Goal: Transaction & Acquisition: Purchase product/service

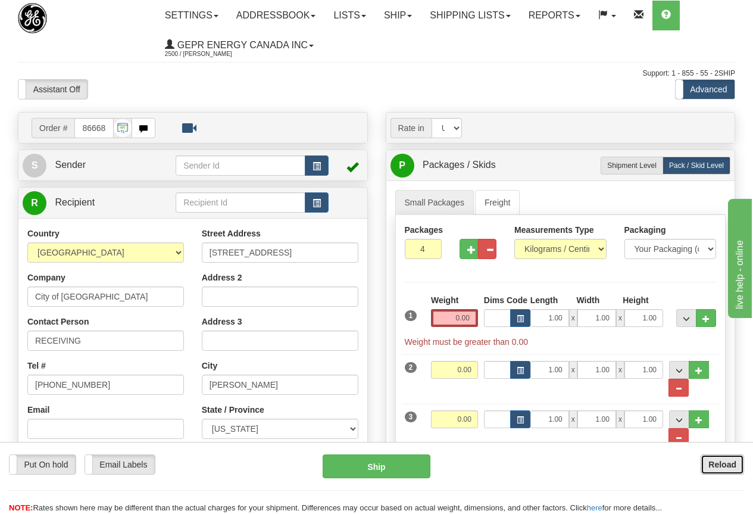
click at [725, 465] on b "Reload" at bounding box center [723, 465] width 28 height 10
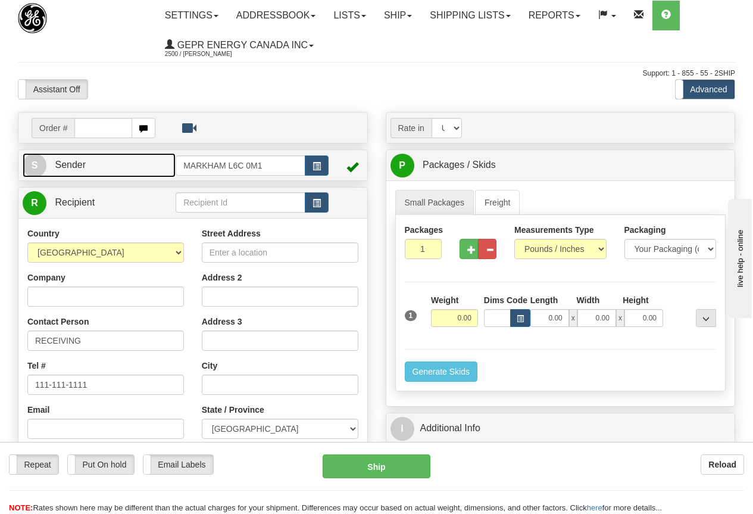
click at [98, 161] on link "S Sender" at bounding box center [99, 165] width 153 height 24
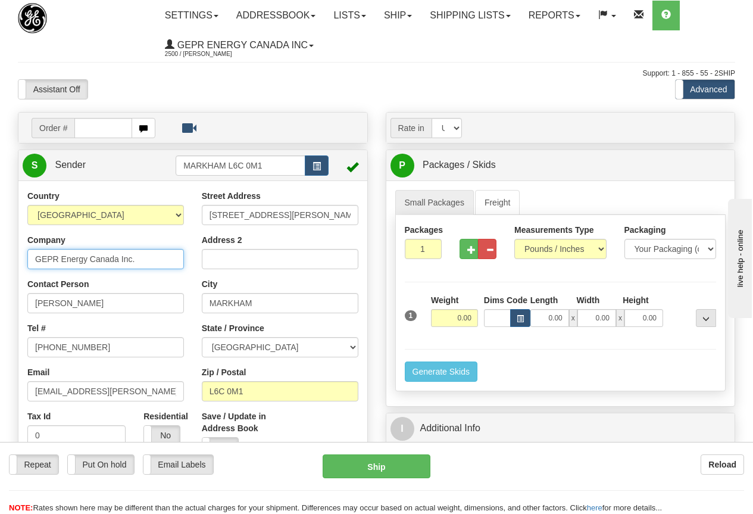
drag, startPoint x: 34, startPoint y: 258, endPoint x: 160, endPoint y: 258, distance: 126.3
click at [160, 258] on input "GEPR Energy Canada Inc." at bounding box center [105, 259] width 157 height 20
paste input "Mohamed Attia"
type input "Mohamed Attia"
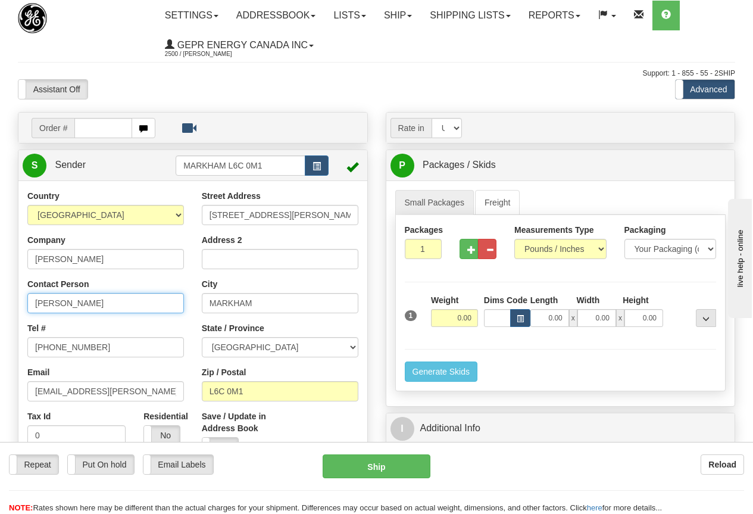
paste input "Mohamed Attia"
type input "Mohamed Attia"
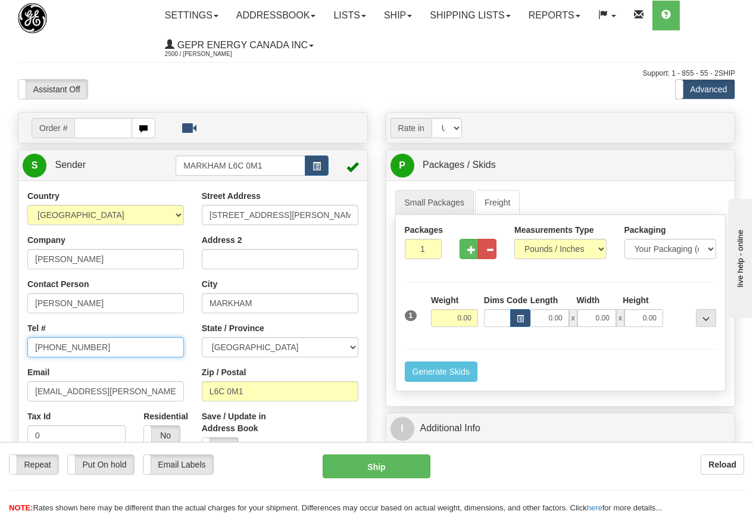
click at [92, 342] on input "[PHONE_NUMBER]" at bounding box center [105, 347] width 157 height 20
click at [0, 339] on html "Training Course Close Toggle navigation Settings Shipping Preferences New Sende…" at bounding box center [376, 257] width 753 height 514
paste input "639 317 996"
type input "639 317 9963"
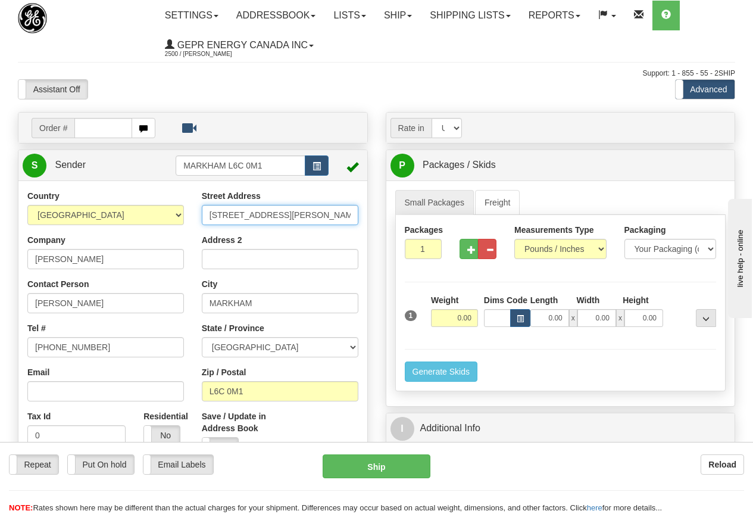
drag, startPoint x: 208, startPoint y: 216, endPoint x: 314, endPoint y: 214, distance: 106.0
click at [314, 214] on input "650 MARKLAND STREET" at bounding box center [280, 215] width 157 height 20
paste input "10519 - 140 street Northwest"
type input "10519 - 140 street Northwest"
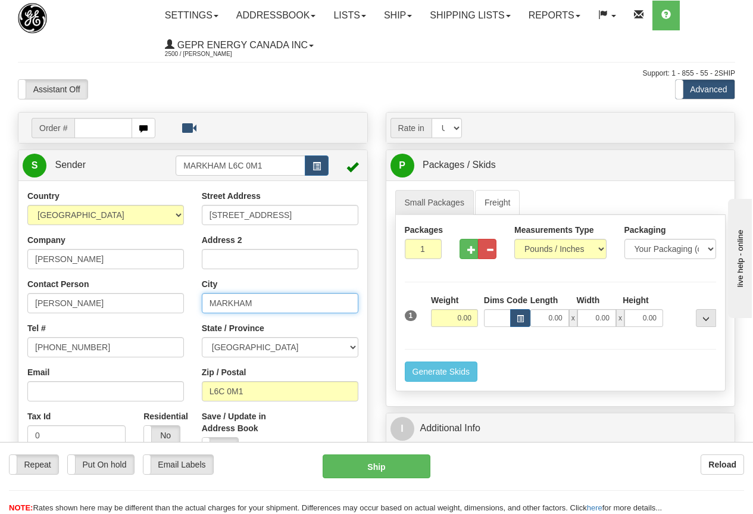
click at [263, 301] on input "MARKHAM" at bounding box center [280, 303] width 157 height 20
drag, startPoint x: 295, startPoint y: 298, endPoint x: 158, endPoint y: 282, distance: 137.3
click at [160, 298] on div "Country AFGHANISTAN ALAND ISLANDS ALBANIA ALGERIA AMERICAN SAMOA ANDORRA ANGOLA…" at bounding box center [192, 355] width 349 height 330
paste input "Edmonton"
type input "Edmonton"
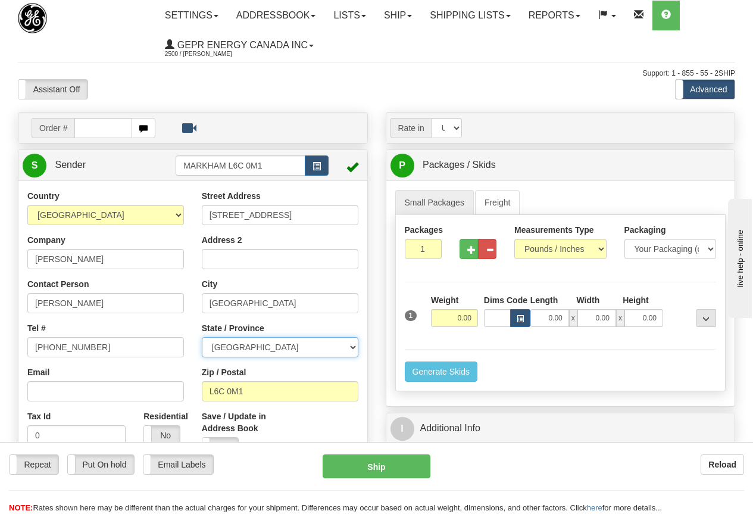
select select "AB"
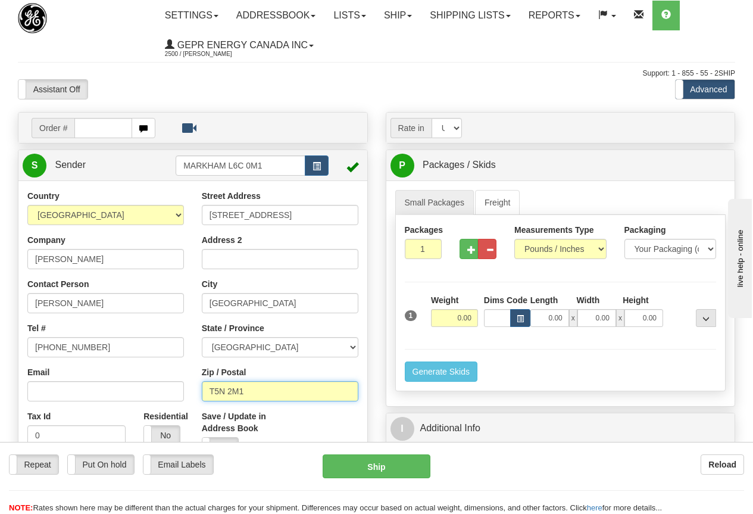
type input "T5N 2M1"
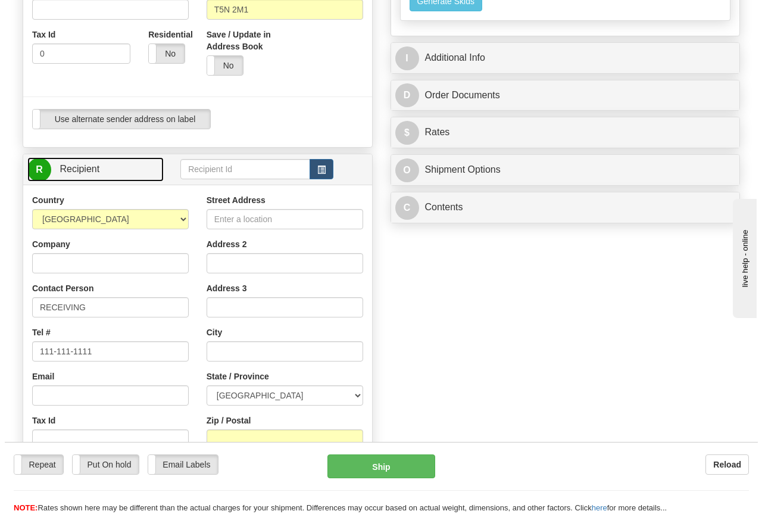
scroll to position [413, 0]
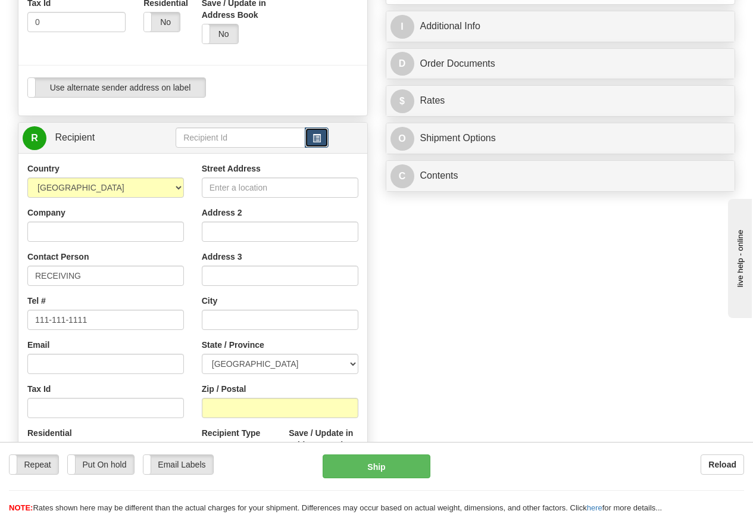
click at [314, 139] on span "button" at bounding box center [317, 139] width 8 height 8
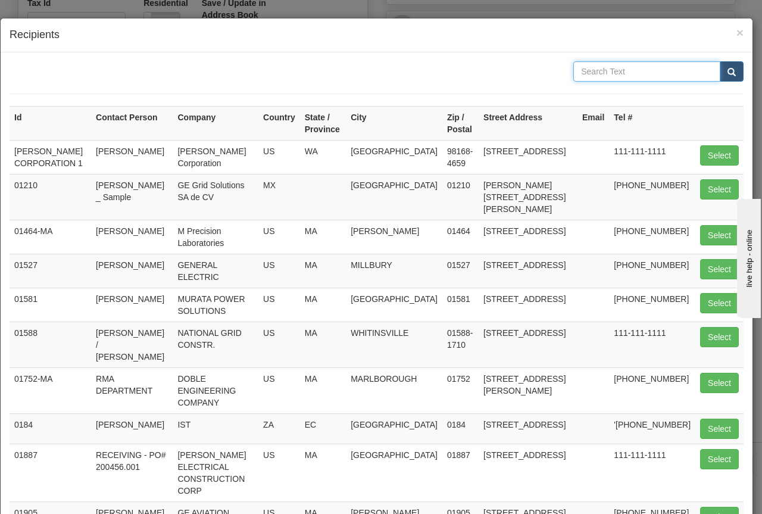
click at [588, 71] on input "text" at bounding box center [647, 71] width 147 height 20
type input "MARKLAND"
click at [730, 71] on button "submit" at bounding box center [732, 71] width 24 height 20
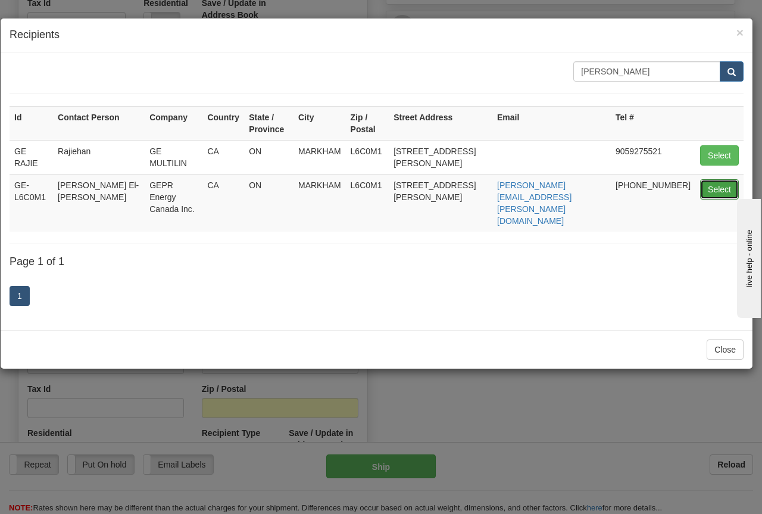
click at [722, 186] on button "Select" at bounding box center [719, 189] width 39 height 20
type input "GE-L6C0M1"
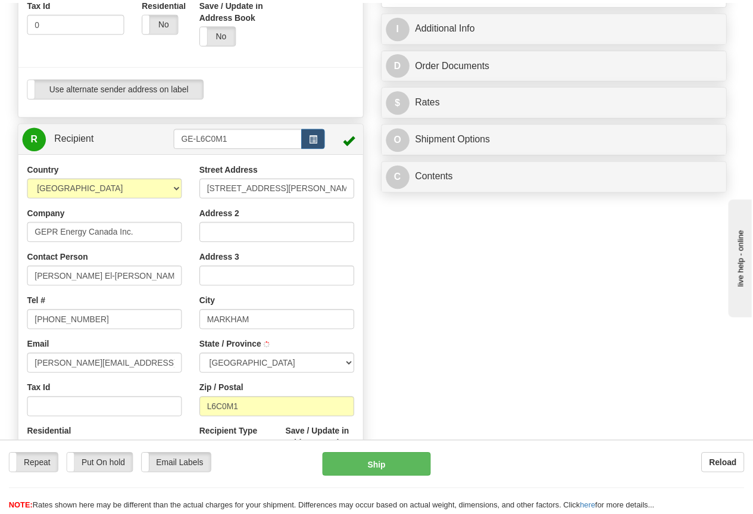
scroll to position [61, 0]
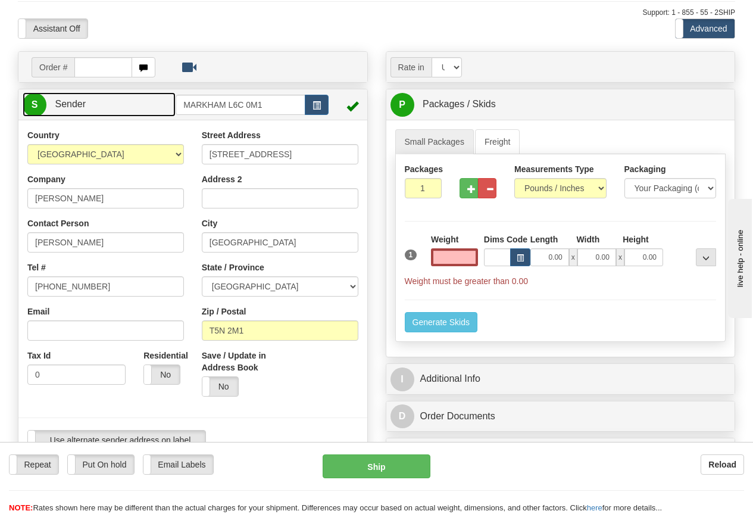
type input "0.00"
click at [123, 107] on link "S Sender" at bounding box center [99, 104] width 153 height 24
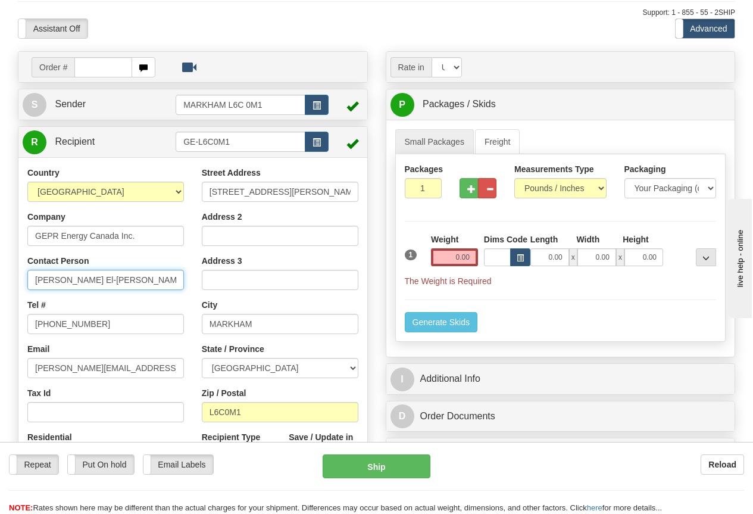
drag, startPoint x: 30, startPoint y: 280, endPoint x: 130, endPoint y: 282, distance: 100.1
click at [130, 282] on input "Hassan El-Tawil" at bounding box center [105, 280] width 157 height 20
type input "KHEMRAJ HARRY"
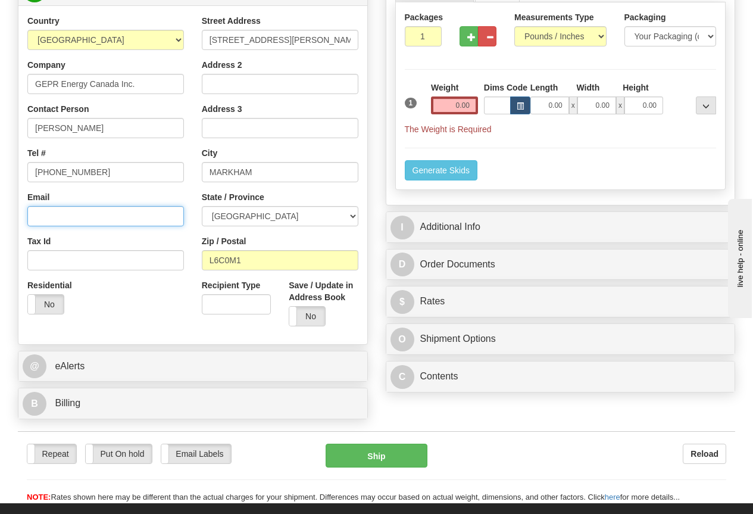
scroll to position [299, 0]
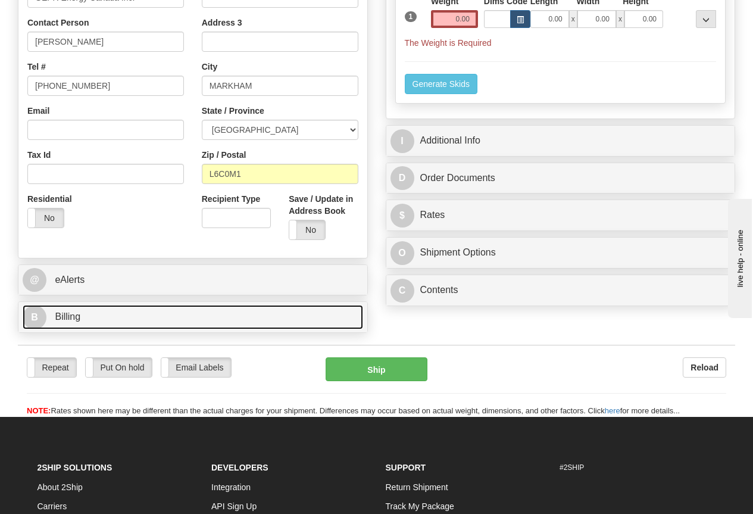
click at [82, 316] on link "B Billing" at bounding box center [193, 317] width 341 height 24
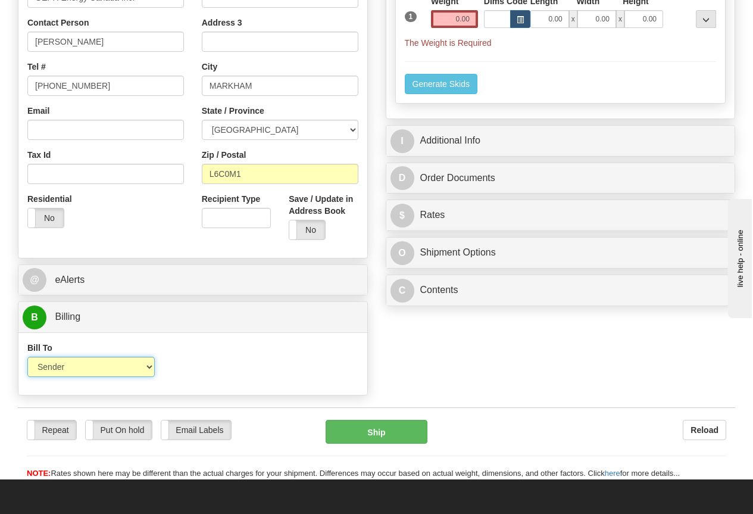
click at [116, 369] on select "Sender Recipient Third Party Collect" at bounding box center [90, 367] width 127 height 20
select select "2"
click at [27, 357] on select "Sender Recipient Third Party Collect" at bounding box center [90, 367] width 127 height 20
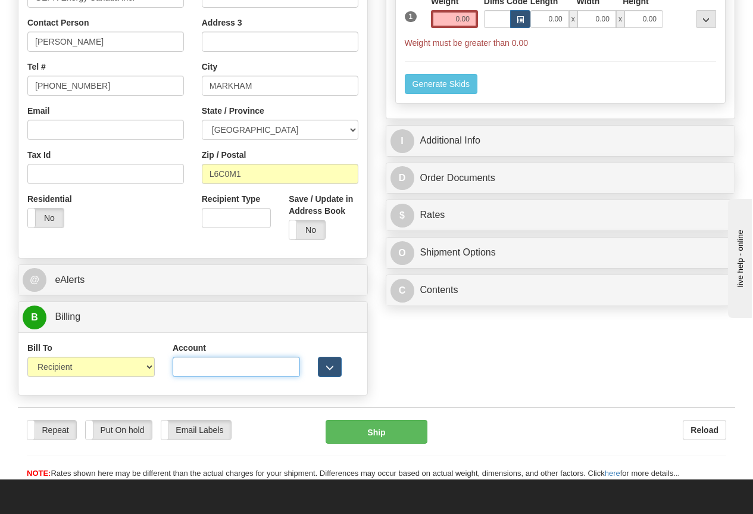
click at [195, 367] on input "Account" at bounding box center [236, 367] width 127 height 20
paste input "106650322"
type input "106650322"
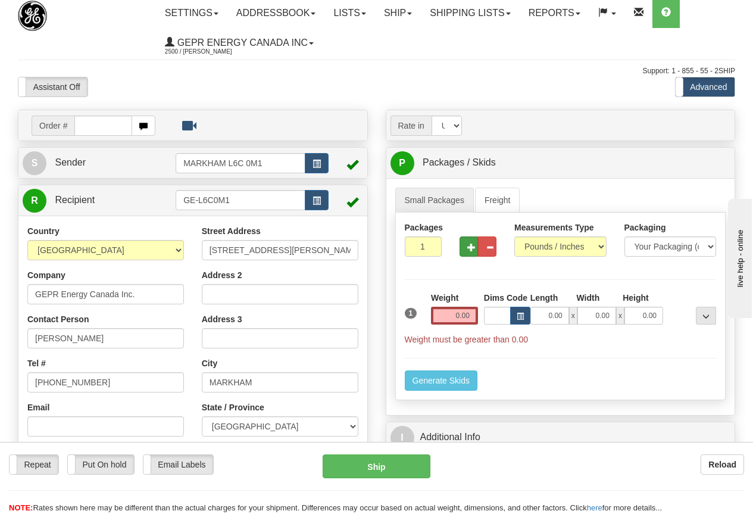
scroll to position [1, 0]
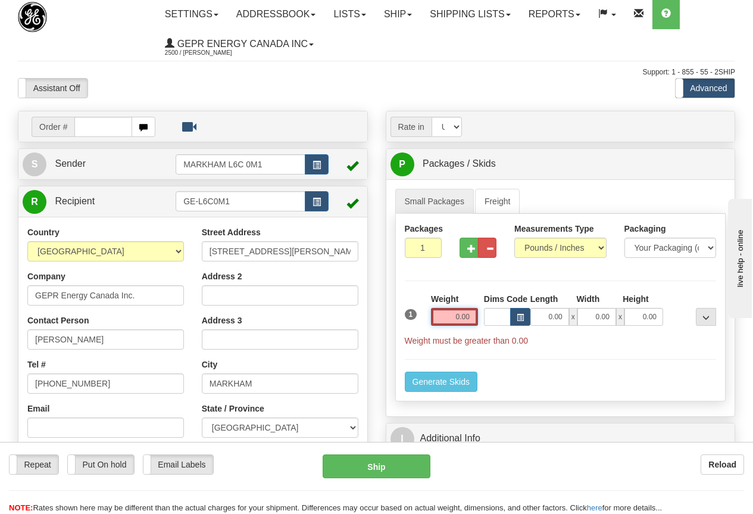
click at [445, 313] on input "0.00" at bounding box center [454, 317] width 47 height 18
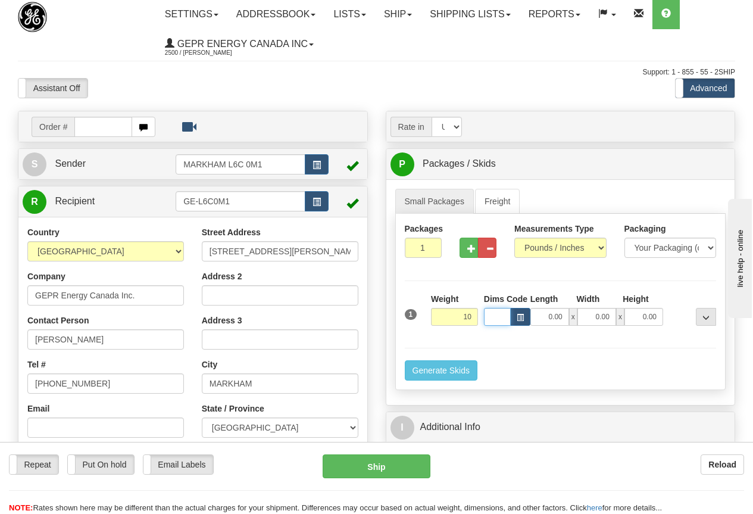
type input "10.00"
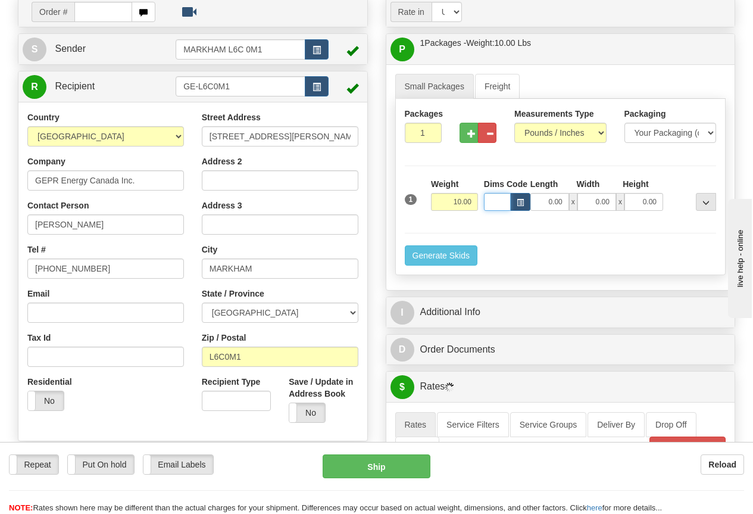
scroll to position [120, 0]
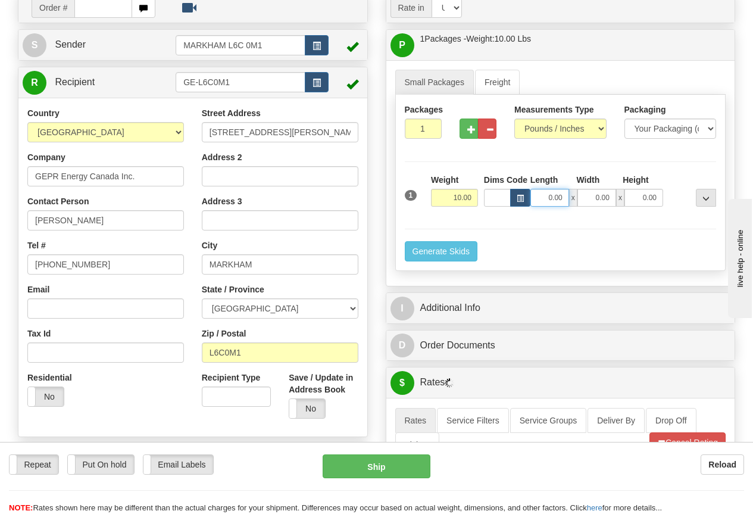
click at [554, 193] on input "0.00" at bounding box center [550, 198] width 39 height 18
type input "12.00"
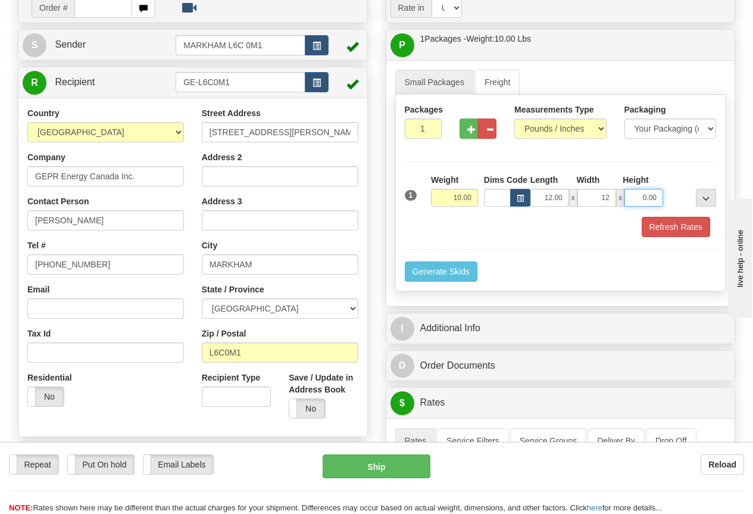
type input "12.00"
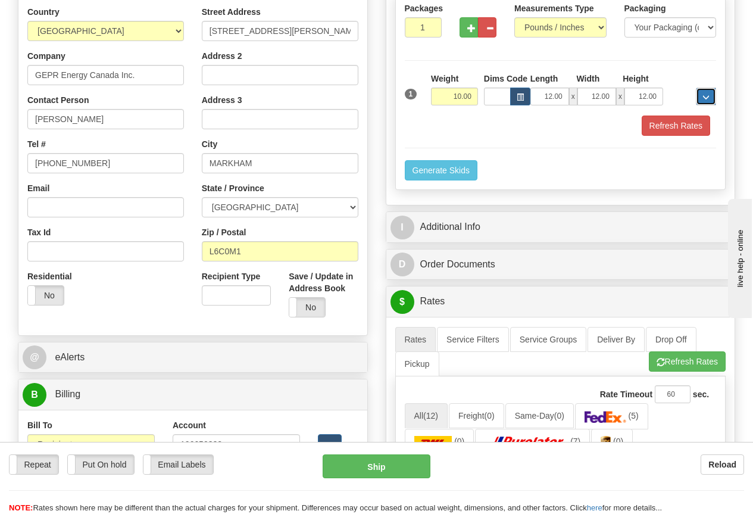
scroll to position [239, 0]
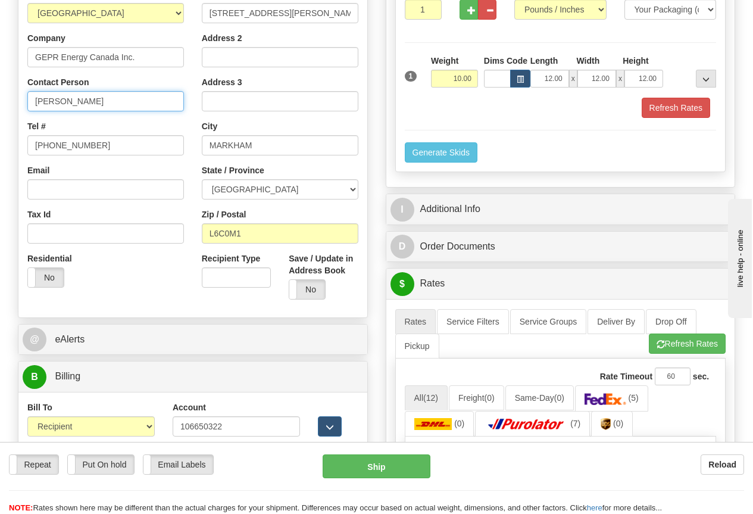
click at [121, 98] on input "KHEMRAJ HARRY" at bounding box center [105, 101] width 157 height 20
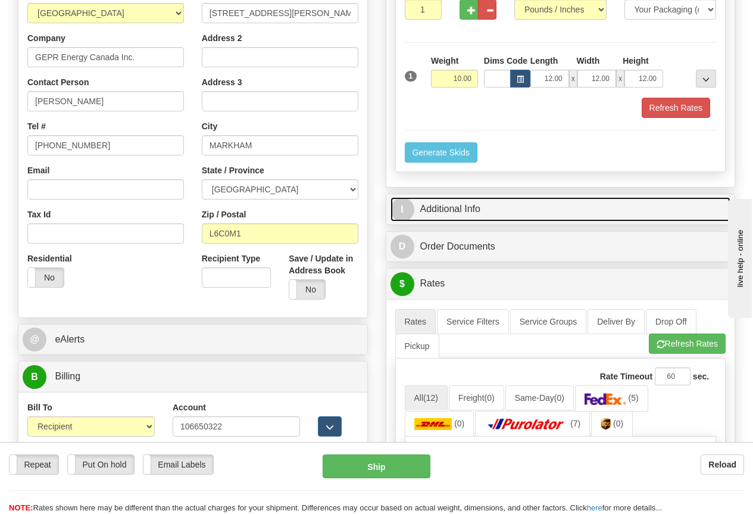
click at [467, 208] on link "I Additional Info" at bounding box center [561, 209] width 341 height 24
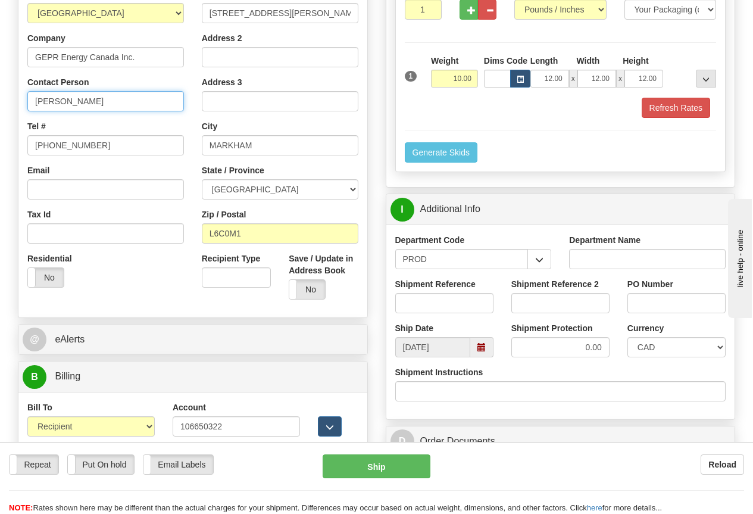
drag, startPoint x: 34, startPoint y: 101, endPoint x: 126, endPoint y: 102, distance: 92.3
click at [126, 102] on input "KHEMRAJ HARRY" at bounding box center [105, 101] width 157 height 20
click at [419, 301] on input "Shipment Reference" at bounding box center [444, 303] width 98 height 20
paste input "KHEMRAJ HARRY"
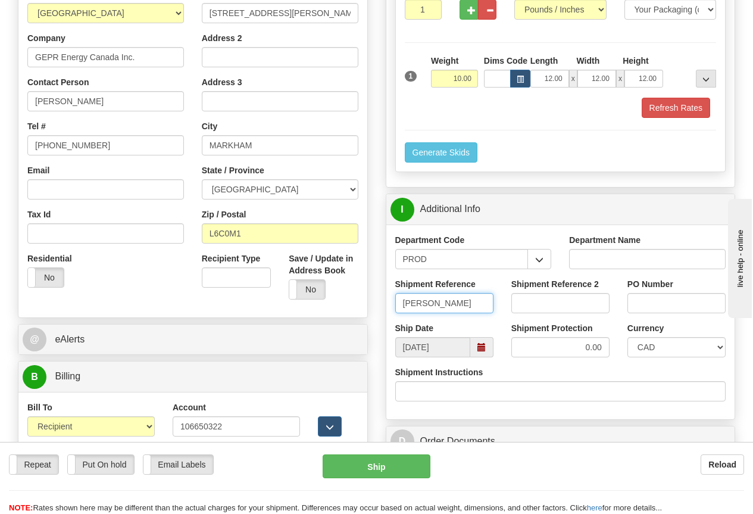
type input "KHEMRAJ HARRY"
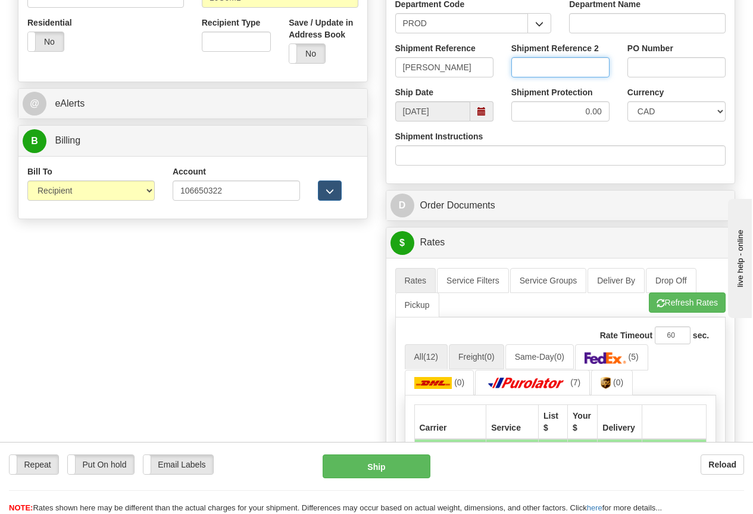
scroll to position [537, 0]
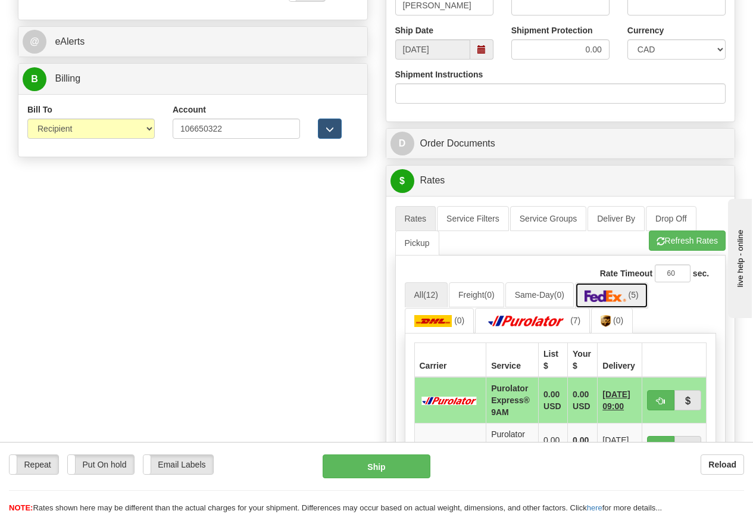
click at [616, 293] on img at bounding box center [606, 296] width 42 height 12
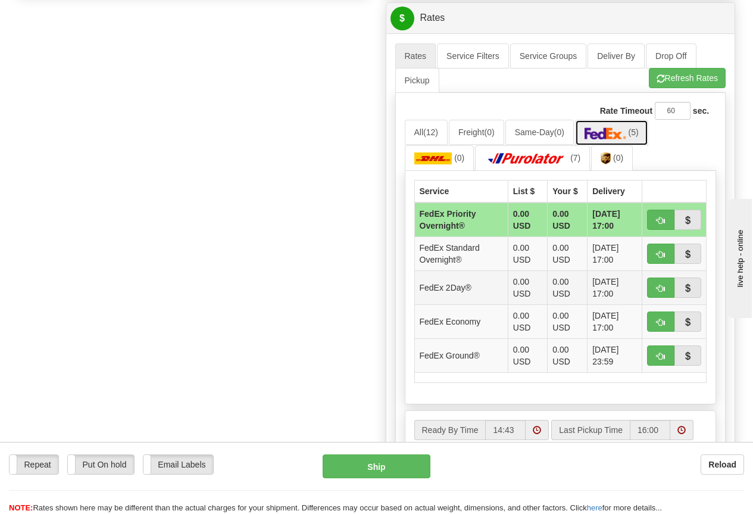
scroll to position [716, 0]
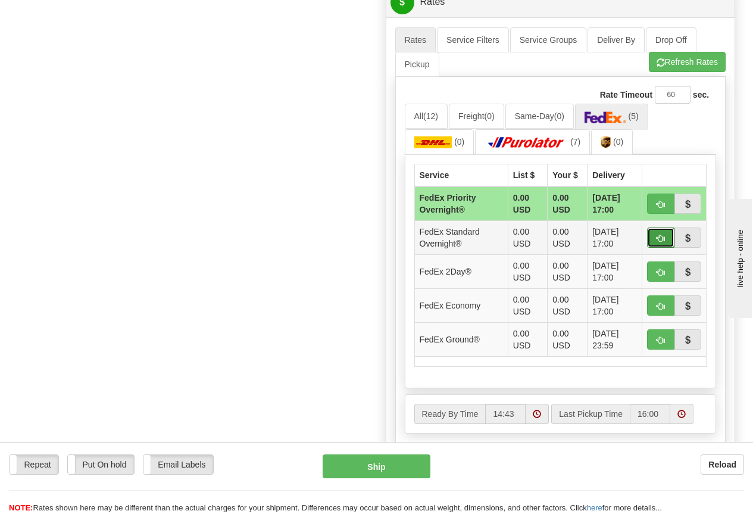
click at [664, 239] on span "button" at bounding box center [661, 239] width 8 height 8
type input "05"
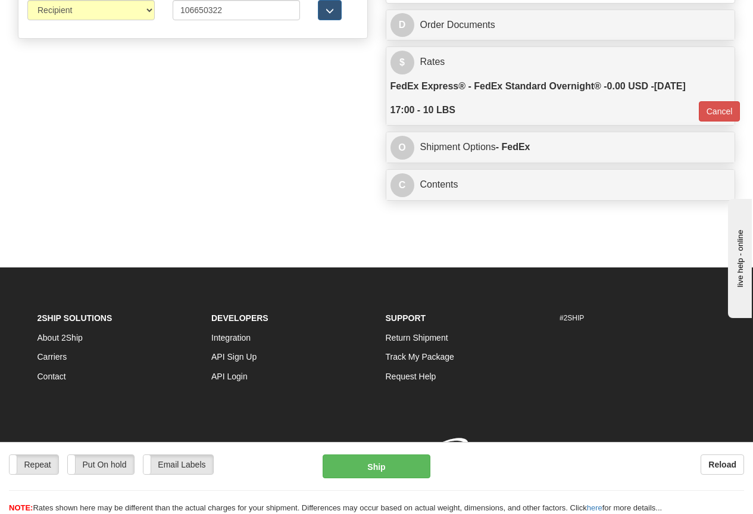
scroll to position [673, 0]
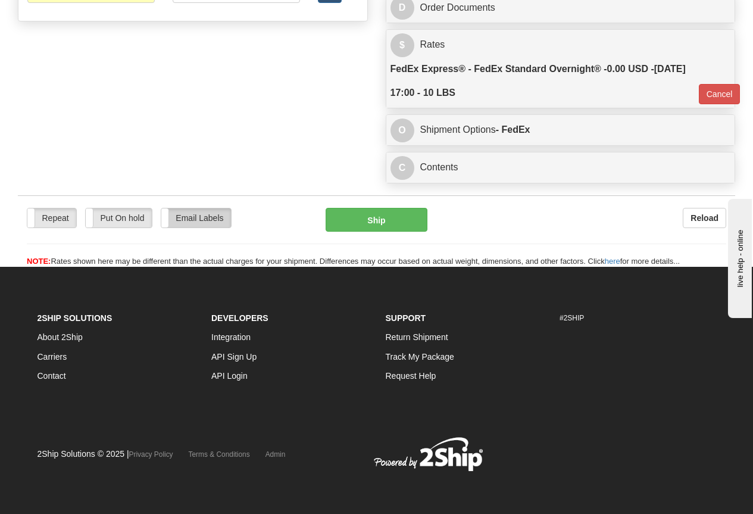
click at [195, 218] on label "Email Labels" at bounding box center [196, 217] width 70 height 19
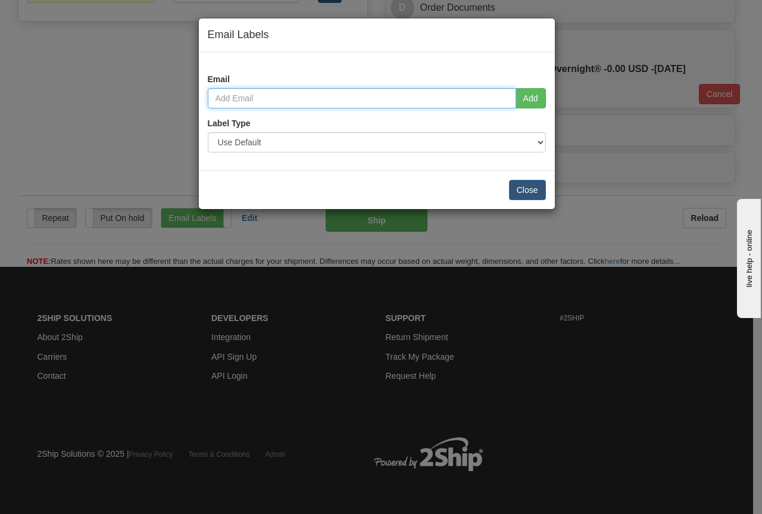
click at [236, 105] on input "email" at bounding box center [362, 98] width 308 height 20
type input "grant.morton@ge.com"
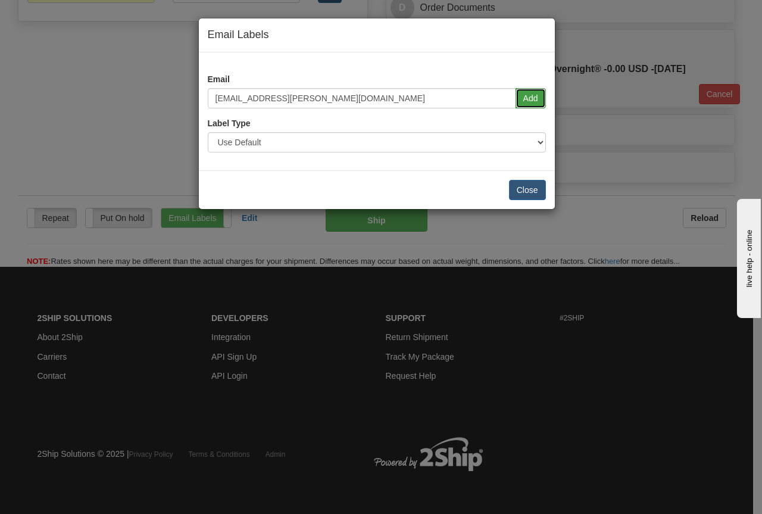
click at [531, 94] on button "Add" at bounding box center [531, 98] width 30 height 20
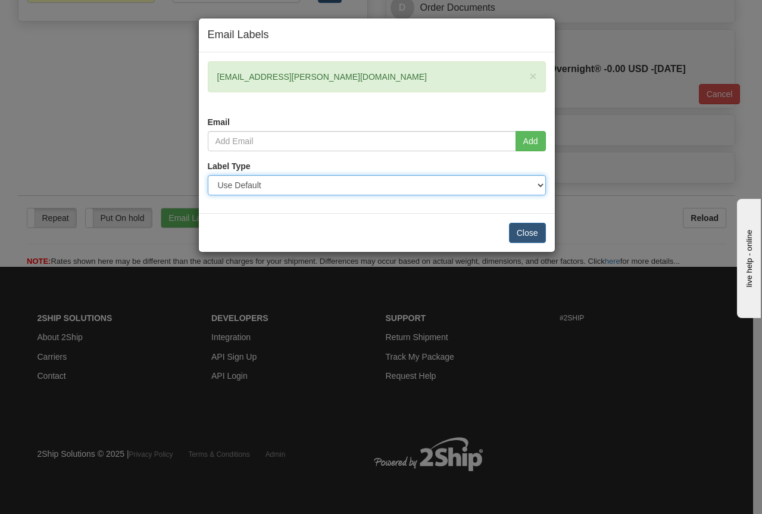
click at [429, 185] on select "Use Default Laser (8 ½” x 11”) Thermal (4” x 6”) Packing Slip (8 ½” x 11”)" at bounding box center [377, 185] width 338 height 20
select select "1"
click at [208, 175] on select "Use Default Laser (8 ½” x 11”) Thermal (4” x 6”) Packing Slip (8 ½” x 11”)" at bounding box center [377, 185] width 338 height 20
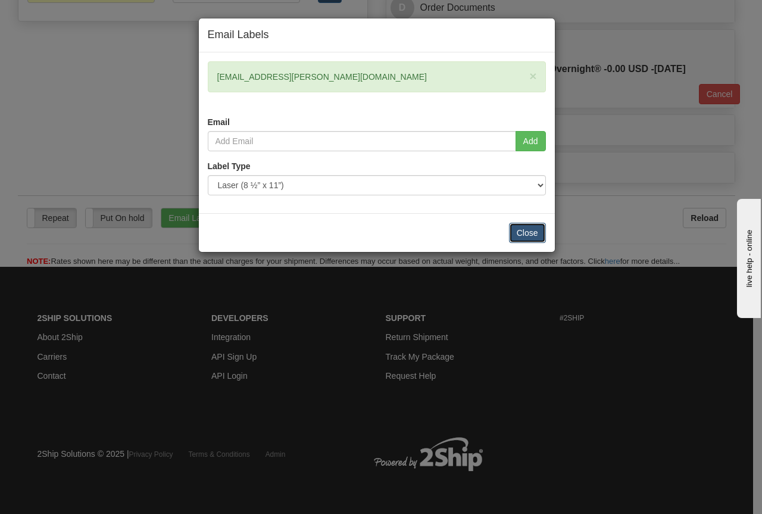
click at [522, 230] on button "Close" at bounding box center [527, 233] width 37 height 20
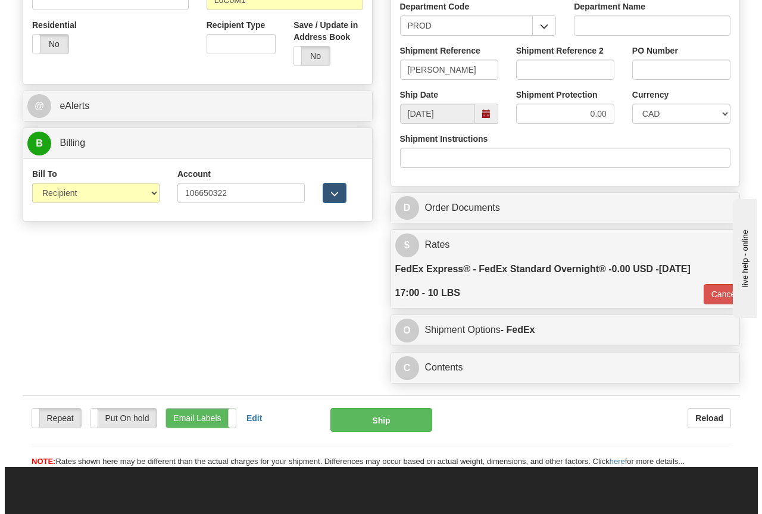
scroll to position [655, 0]
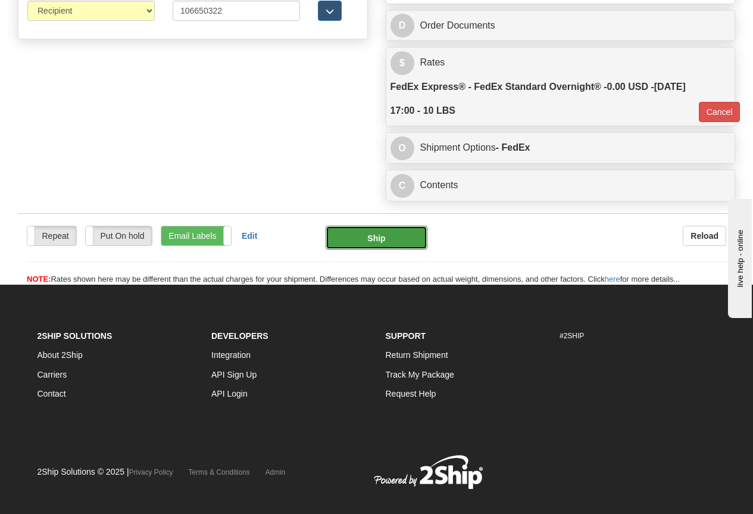
click at [389, 233] on button "Ship" at bounding box center [377, 238] width 102 height 24
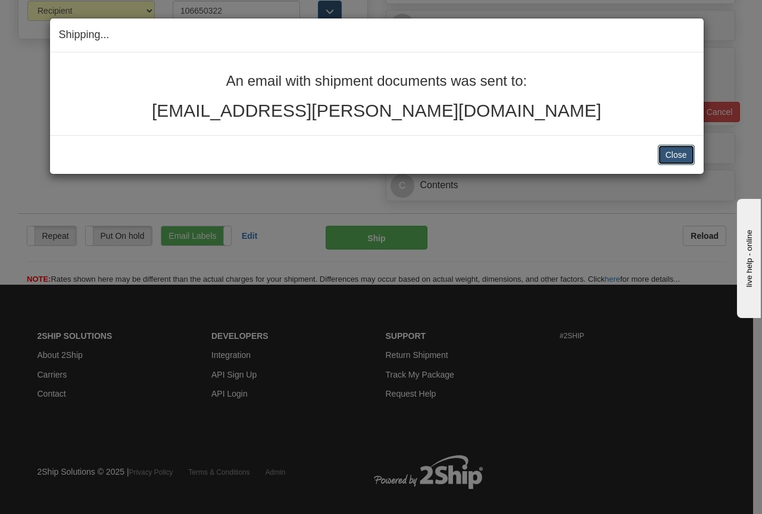
click at [675, 154] on button "Close" at bounding box center [676, 155] width 37 height 20
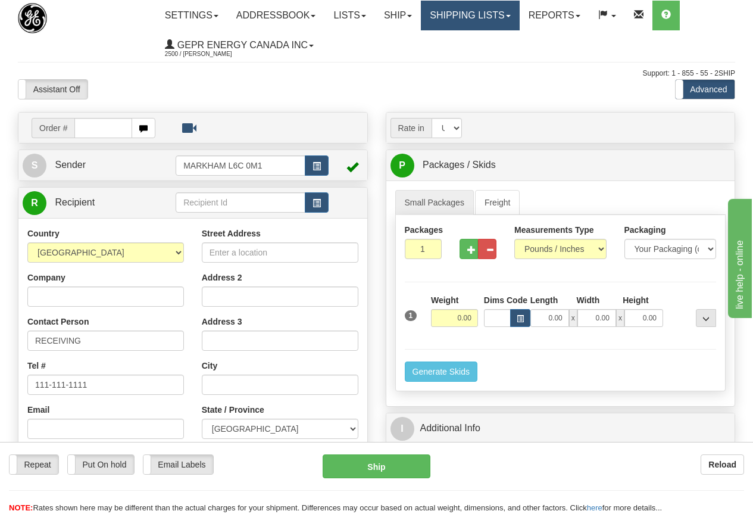
click at [494, 12] on link "Shipping lists" at bounding box center [470, 16] width 98 height 30
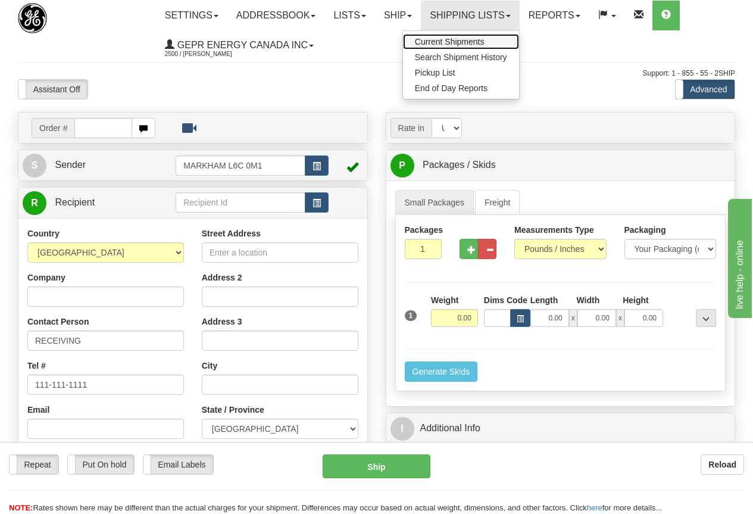
click at [468, 40] on span "Current Shipments" at bounding box center [450, 42] width 70 height 10
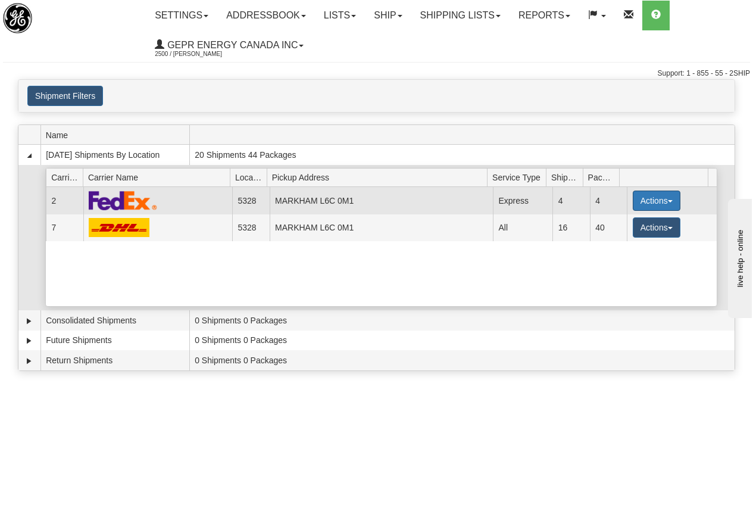
click at [657, 196] on button "Actions" at bounding box center [657, 201] width 48 height 20
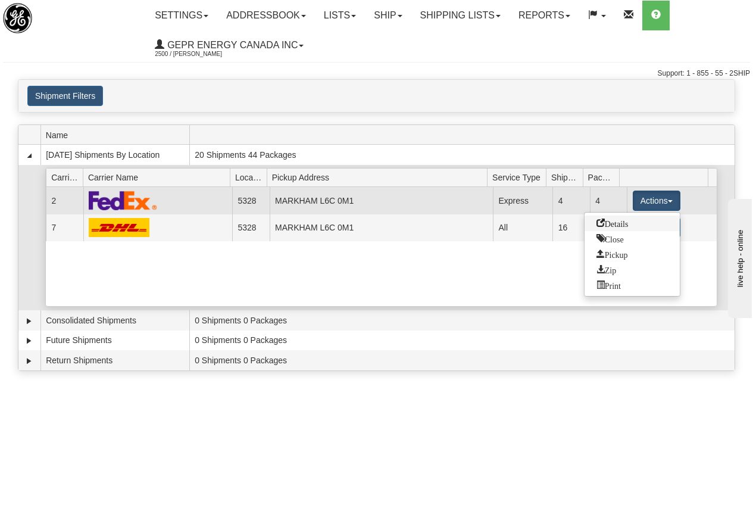
click at [632, 222] on link "Details" at bounding box center [632, 223] width 95 height 15
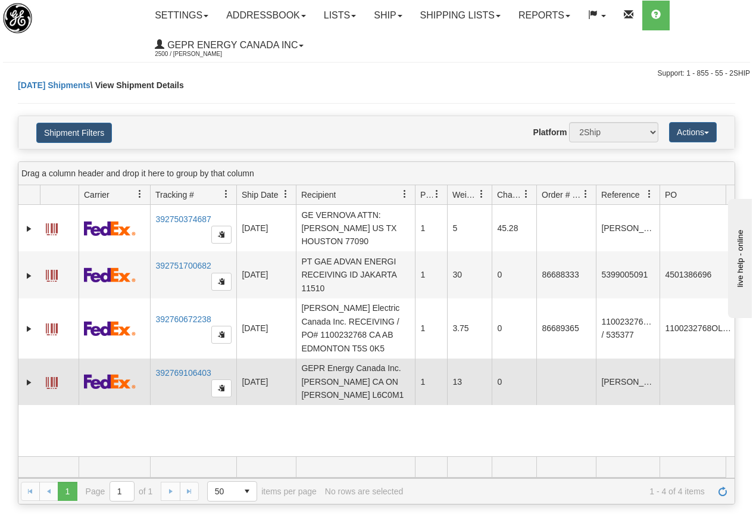
click at [469, 379] on td "13" at bounding box center [469, 382] width 45 height 46
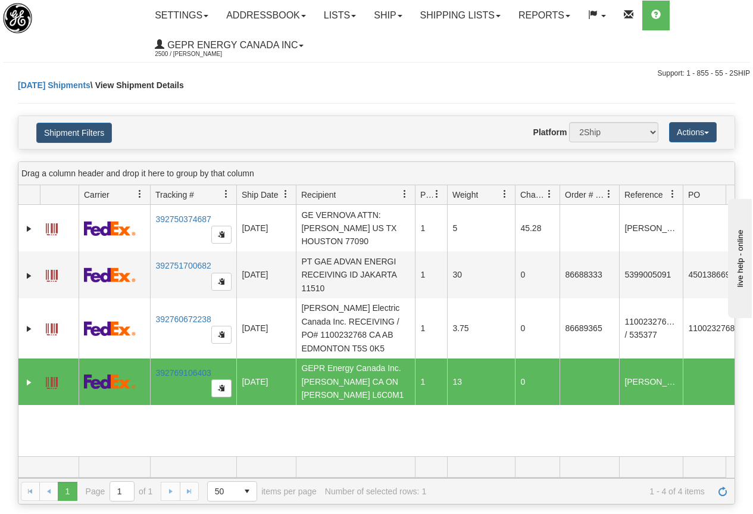
drag, startPoint x: 497, startPoint y: 194, endPoint x: 515, endPoint y: 197, distance: 18.1
click at [515, 197] on div "Id Client Id Carrier Tracking # Pro Number Ship Date Label Generation Date Send…" at bounding box center [372, 194] width 708 height 19
click at [485, 382] on td "13" at bounding box center [481, 382] width 68 height 46
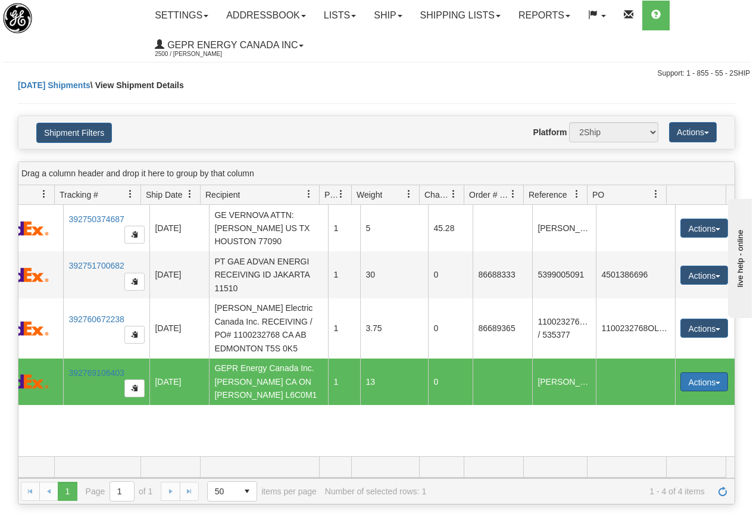
click at [691, 379] on button "Actions" at bounding box center [705, 381] width 48 height 19
click at [661, 404] on link "Edit" at bounding box center [679, 403] width 95 height 15
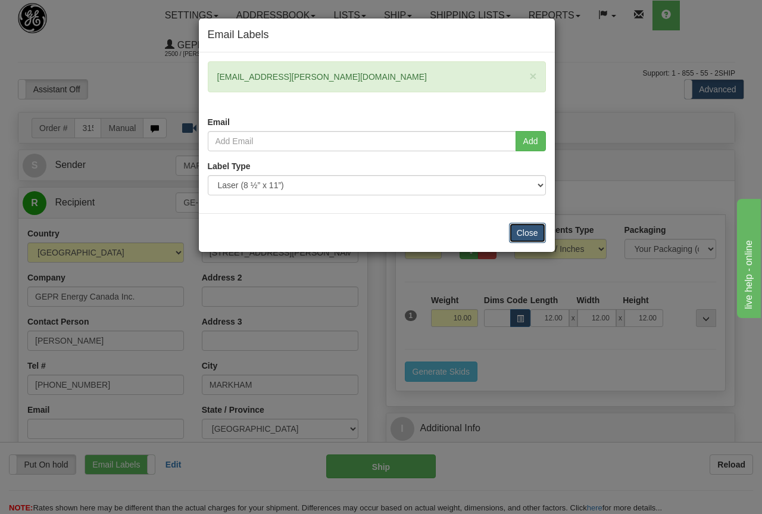
click at [530, 233] on button "Close" at bounding box center [527, 233] width 37 height 20
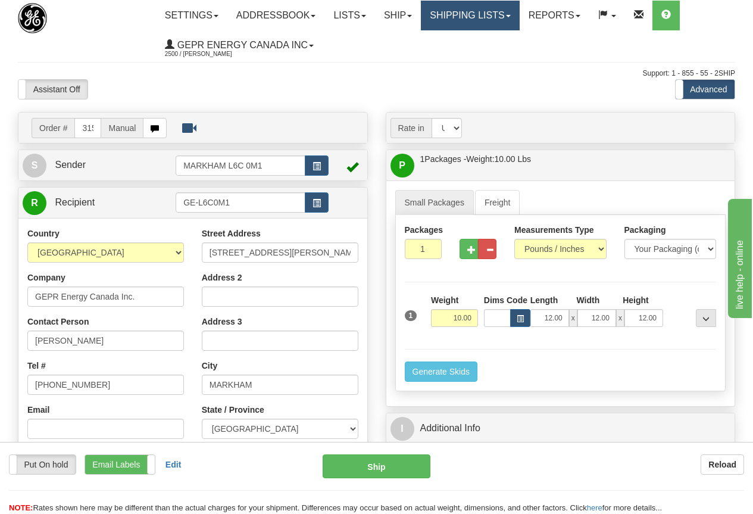
click at [483, 16] on link "Shipping lists" at bounding box center [470, 16] width 98 height 30
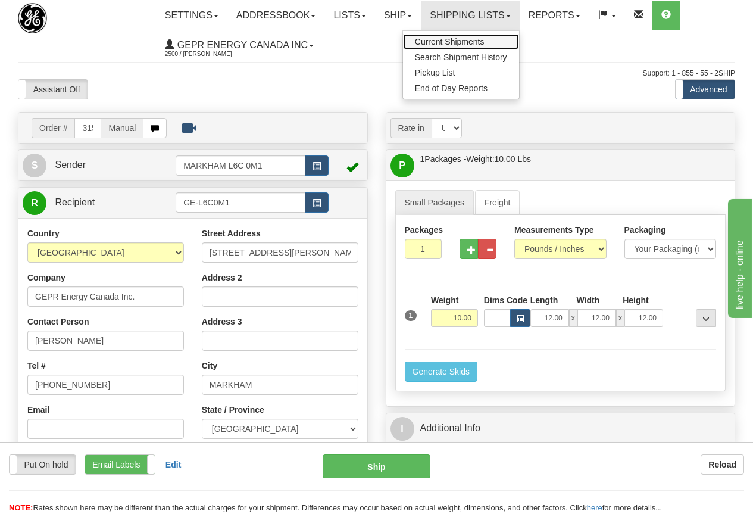
click at [485, 39] on span "Current Shipments" at bounding box center [450, 42] width 70 height 10
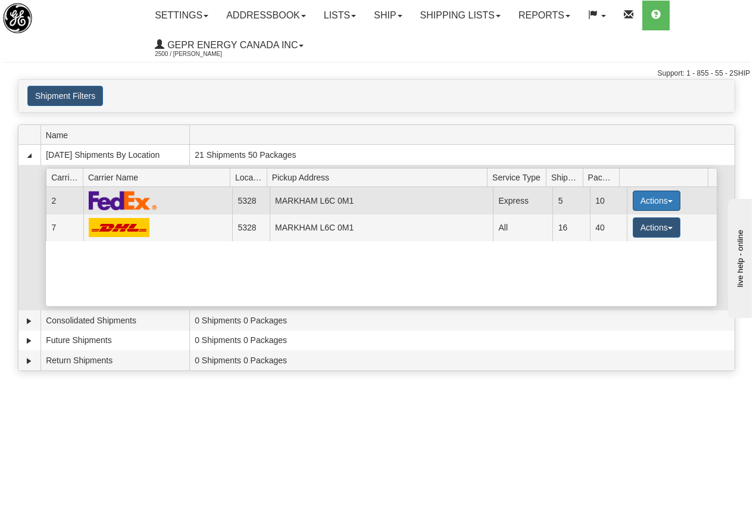
click at [646, 194] on button "Actions" at bounding box center [657, 201] width 48 height 20
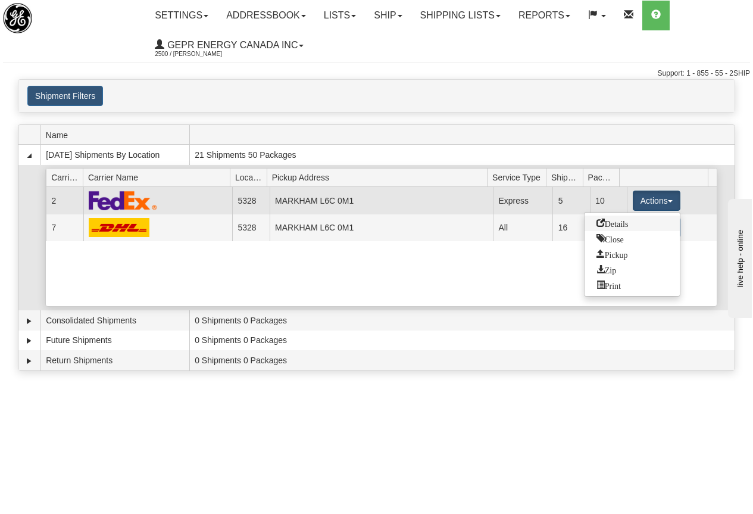
click at [629, 225] on span "Details" at bounding box center [613, 223] width 32 height 8
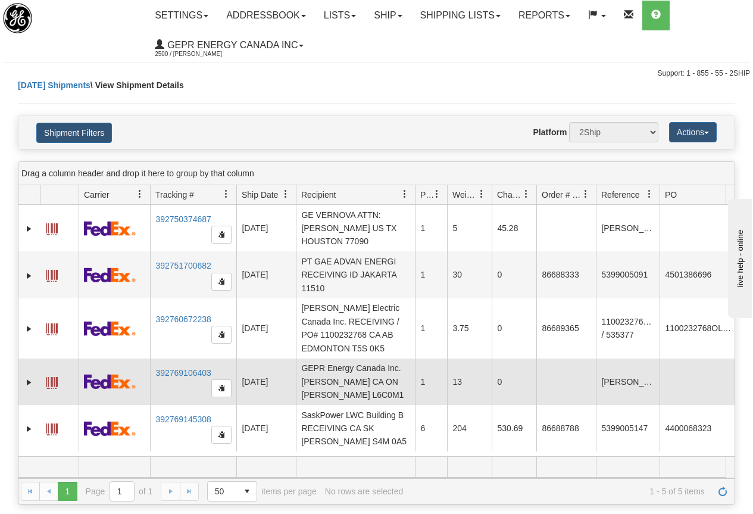
scroll to position [4, 0]
click at [50, 378] on span at bounding box center [52, 383] width 12 height 12
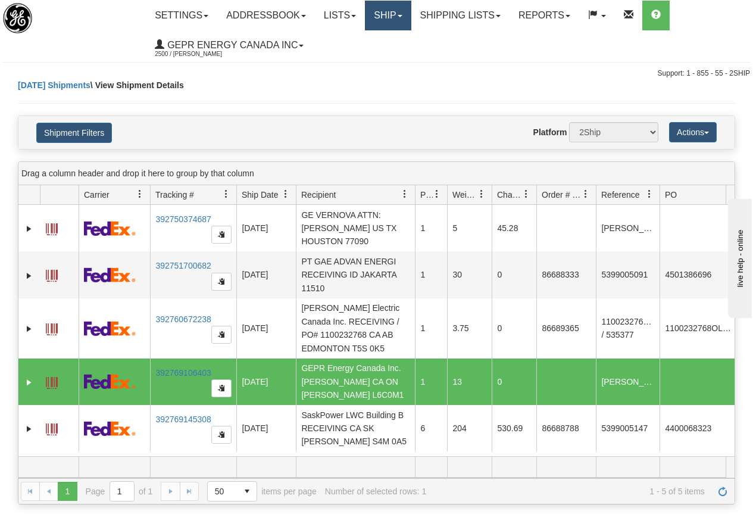
click at [401, 14] on link "Ship" at bounding box center [388, 16] width 46 height 30
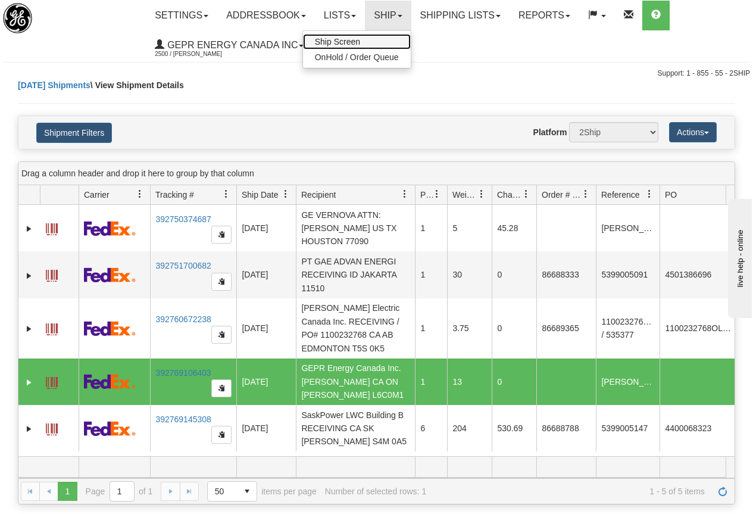
click at [353, 40] on span "Ship Screen" at bounding box center [337, 42] width 45 height 10
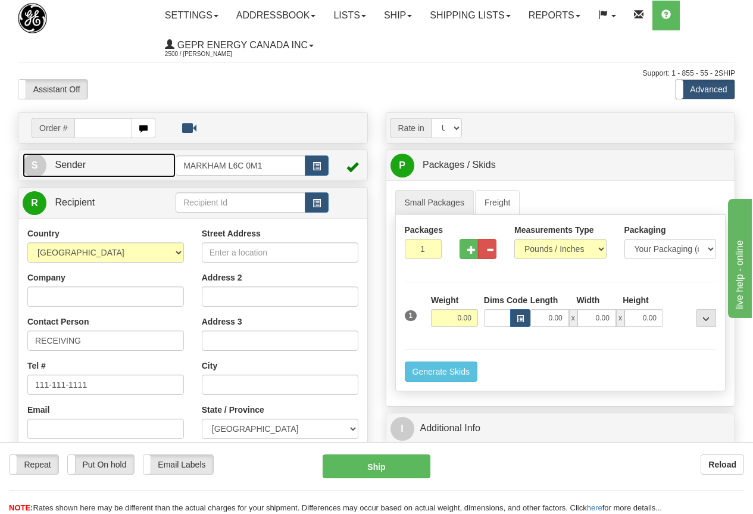
click at [138, 161] on link "S Sender" at bounding box center [99, 165] width 153 height 24
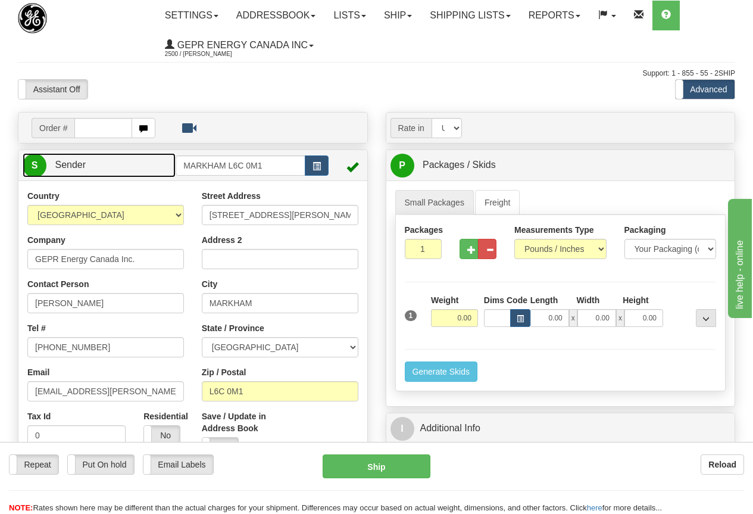
click at [138, 161] on link "S Sender" at bounding box center [99, 165] width 153 height 24
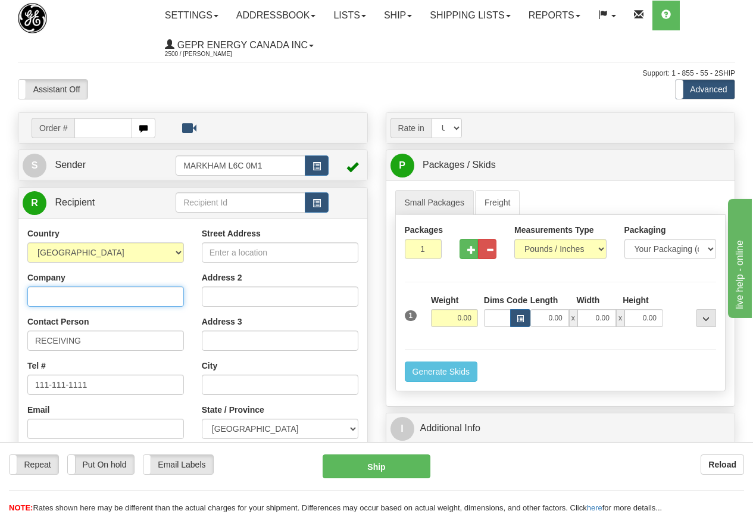
click at [61, 299] on input "Company" at bounding box center [105, 296] width 157 height 20
drag, startPoint x: 129, startPoint y: 295, endPoint x: -30, endPoint y: 298, distance: 159.0
click at [0, 298] on html "Training Course Close Toggle navigation Settings Shipping Preferences New Sende…" at bounding box center [376, 257] width 753 height 514
type input "BOGDAN POPESCU"
paste input "BOGDAN POPESCU"
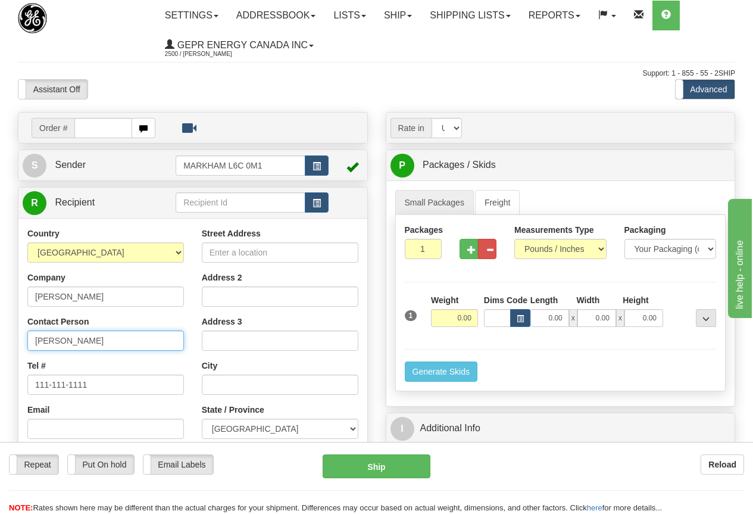
type input "BOGDAN POPESCU"
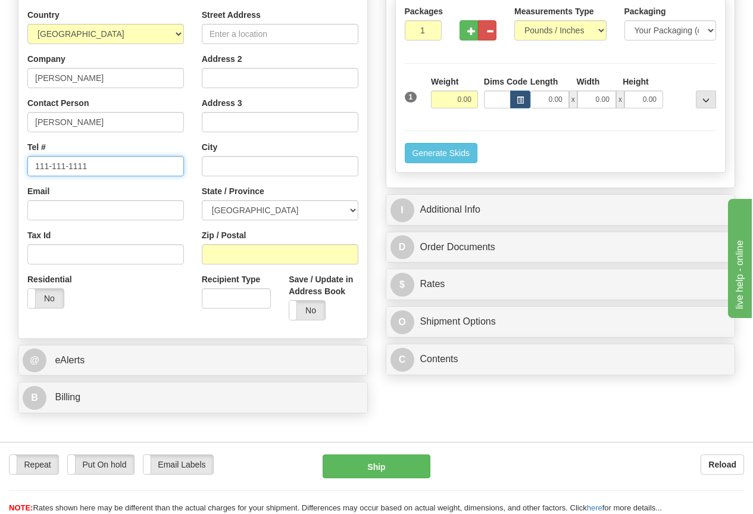
scroll to position [15, 0]
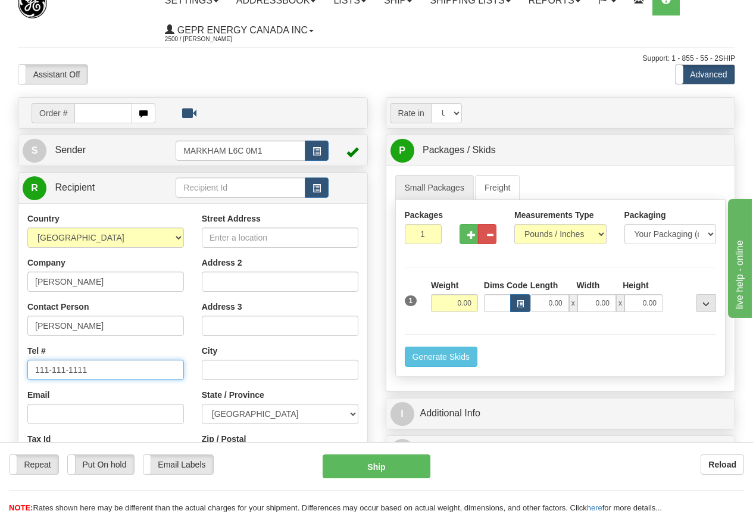
drag, startPoint x: 102, startPoint y: 371, endPoint x: 115, endPoint y: 367, distance: 13.2
click at [105, 368] on input "111-111-1111" at bounding box center [105, 370] width 157 height 20
drag, startPoint x: 126, startPoint y: 368, endPoint x: -96, endPoint y: 337, distance: 224.3
click at [0, 337] on html "Training Course Close Toggle navigation Settings Shipping Preferences New Sende…" at bounding box center [376, 242] width 753 height 514
type input "403-589-4874"
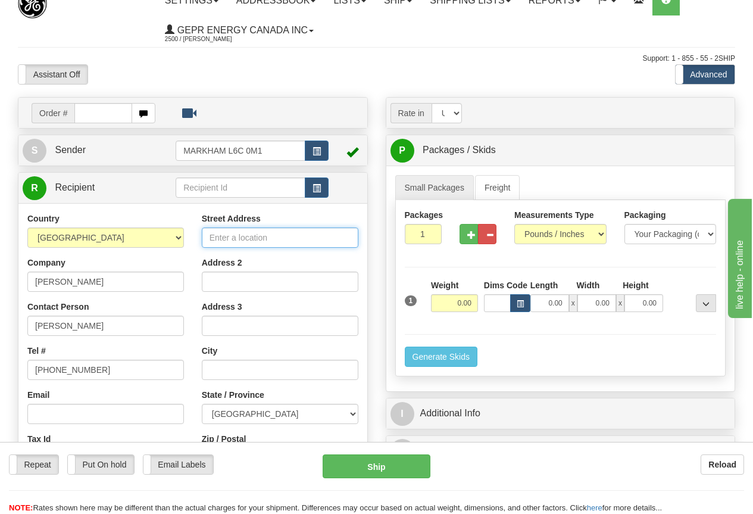
click at [228, 238] on input "Street Address" at bounding box center [280, 237] width 157 height 20
type input "231 MILLBANK DRIVE S.W."
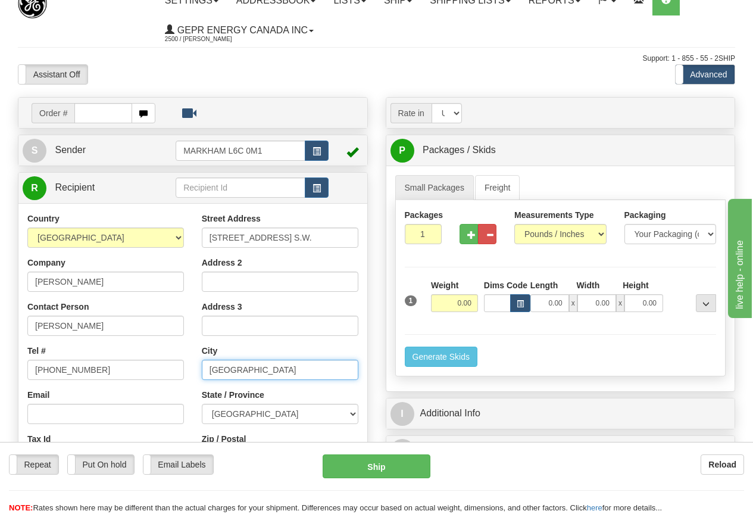
type input "CALGARY"
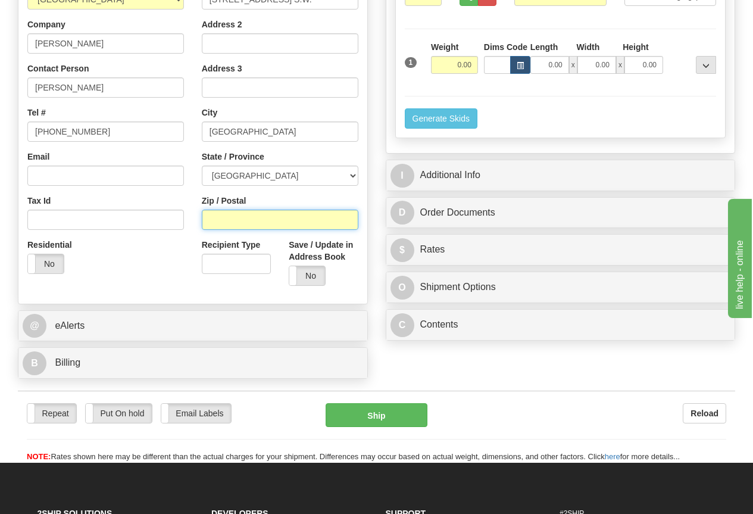
click at [230, 221] on input "Zip / Postal" at bounding box center [280, 220] width 157 height 20
type input "T2Y2J1"
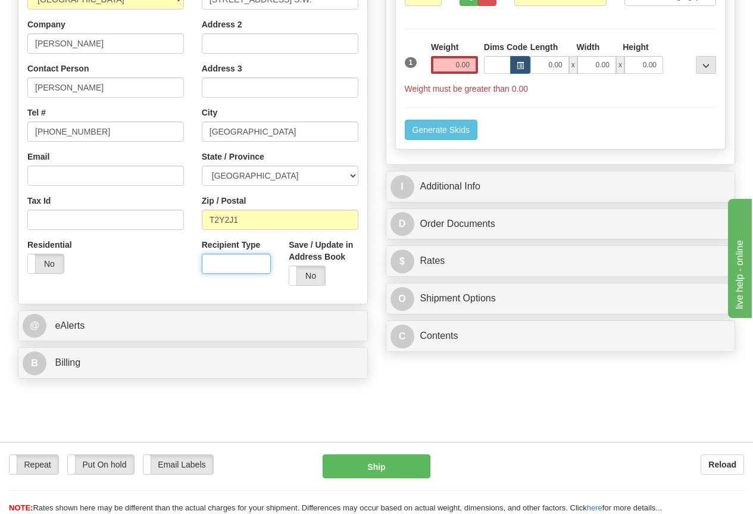
scroll to position [0, 0]
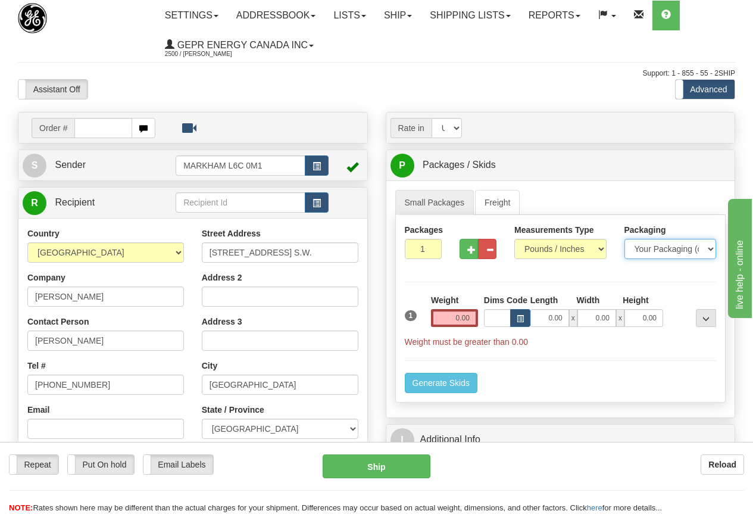
click at [673, 245] on select "Your Packaging (customer supplied) Envelope (carrier supplied) Pack (carrier su…" at bounding box center [671, 249] width 92 height 20
select select "2"
click at [625, 239] on select "Your Packaging (customer supplied) Envelope (carrier supplied) Pack (carrier su…" at bounding box center [671, 249] width 92 height 20
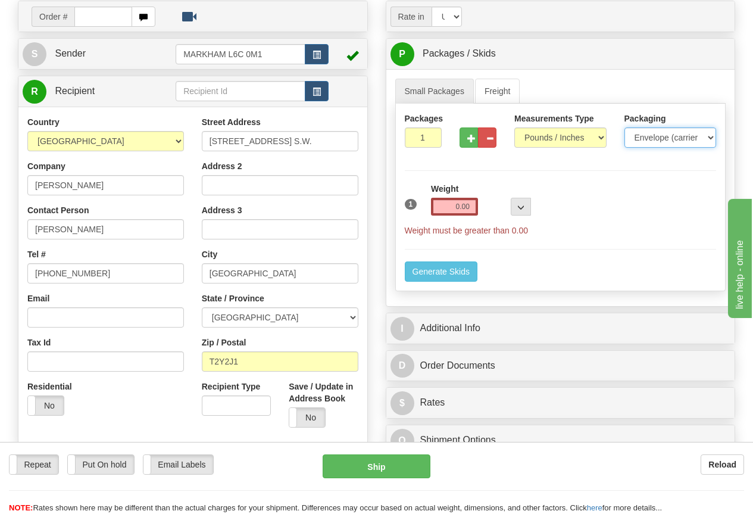
scroll to position [119, 0]
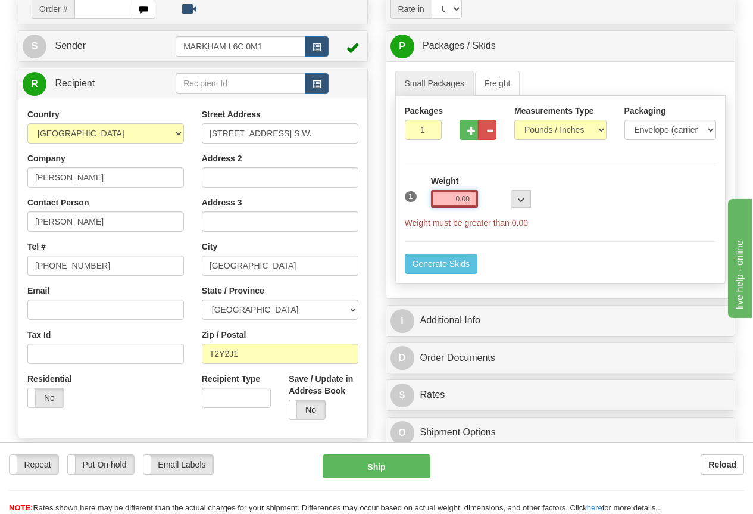
drag, startPoint x: 447, startPoint y: 197, endPoint x: 479, endPoint y: 198, distance: 32.2
click at [479, 198] on div "Weight 0.00" at bounding box center [454, 196] width 53 height 42
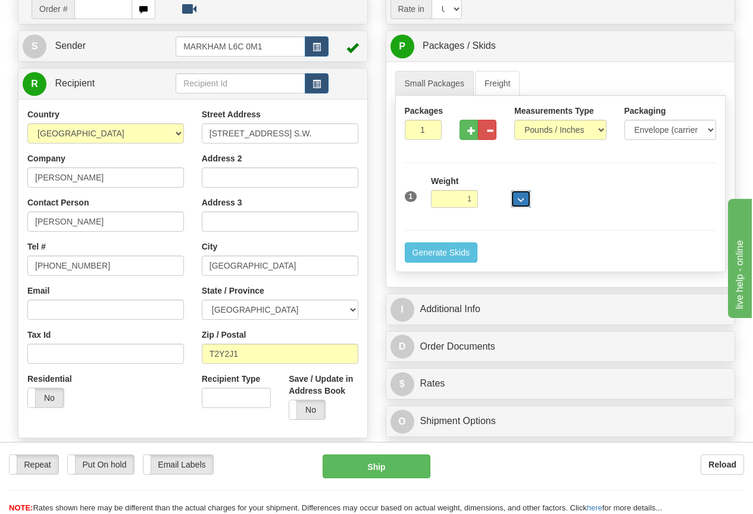
type input "1.00"
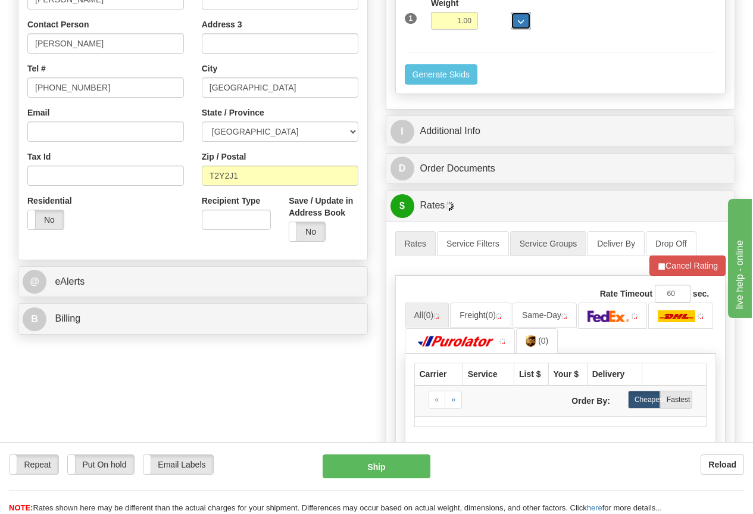
scroll to position [298, 0]
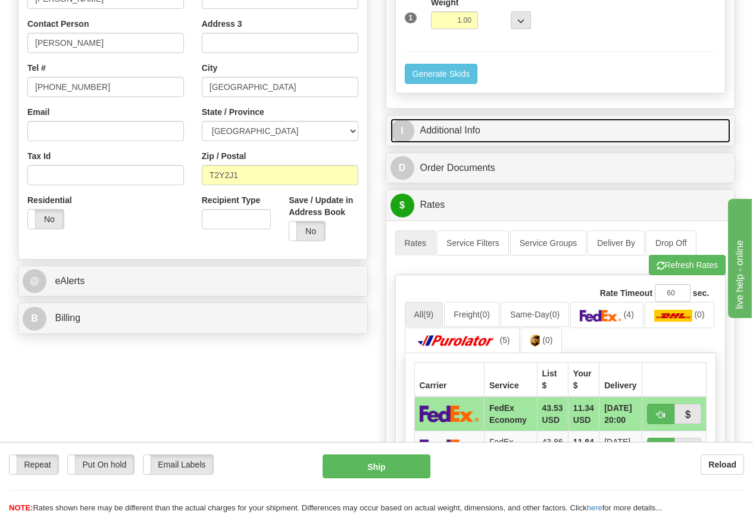
click at [459, 130] on link "I Additional Info" at bounding box center [561, 131] width 341 height 24
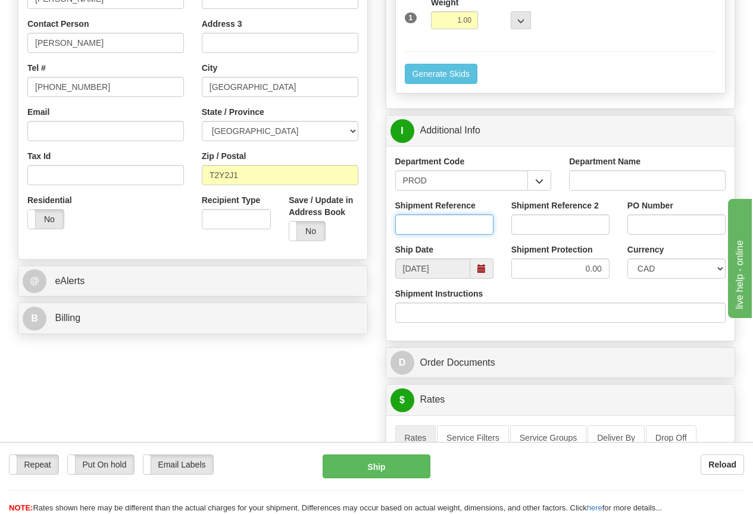
click at [422, 223] on input "Shipment Reference" at bounding box center [444, 224] width 98 height 20
type input "HASSAN EL TAWIL"
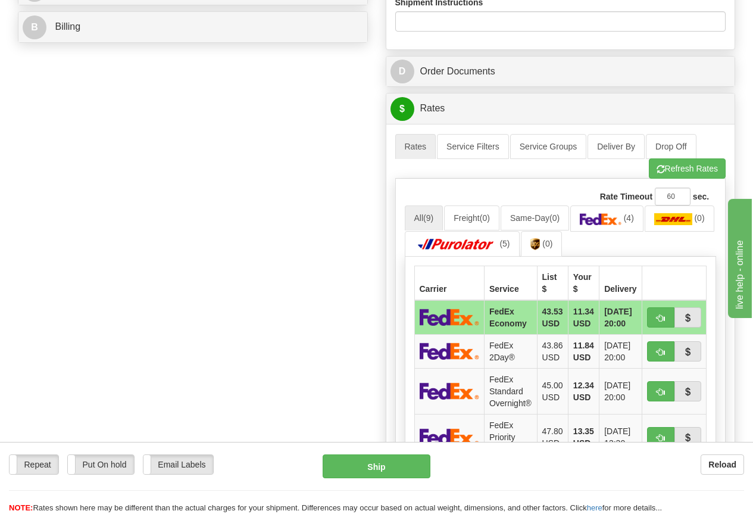
scroll to position [596, 0]
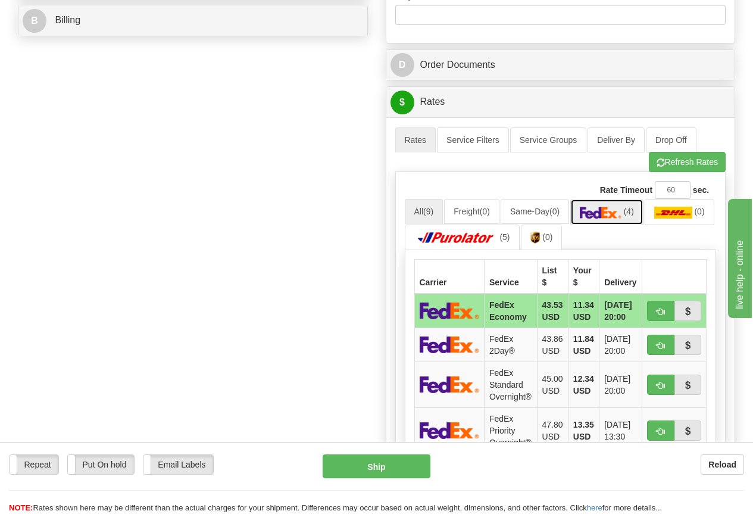
click at [606, 207] on img at bounding box center [601, 213] width 42 height 12
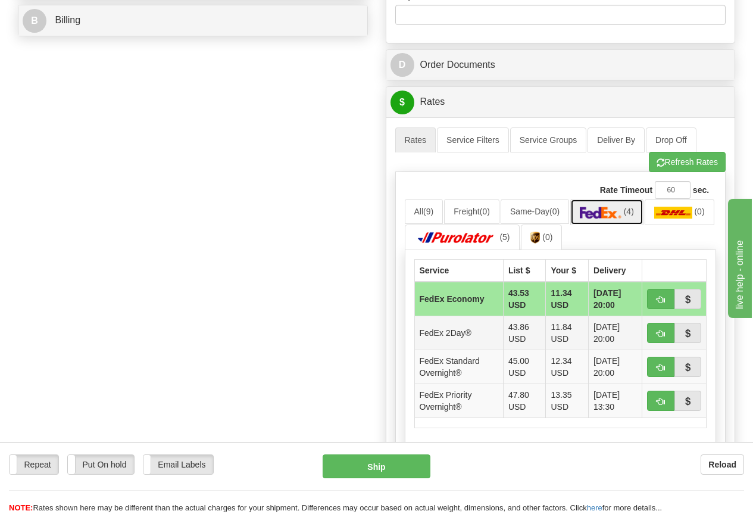
scroll to position [655, 0]
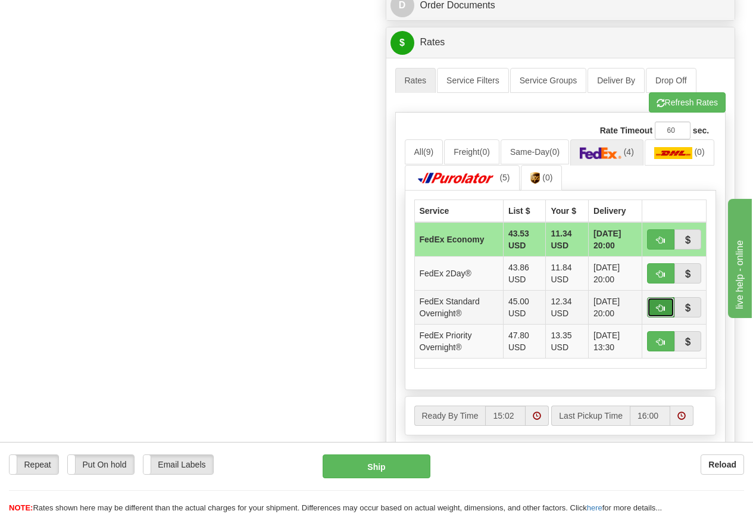
click at [666, 306] on button "button" at bounding box center [660, 307] width 27 height 20
type input "05"
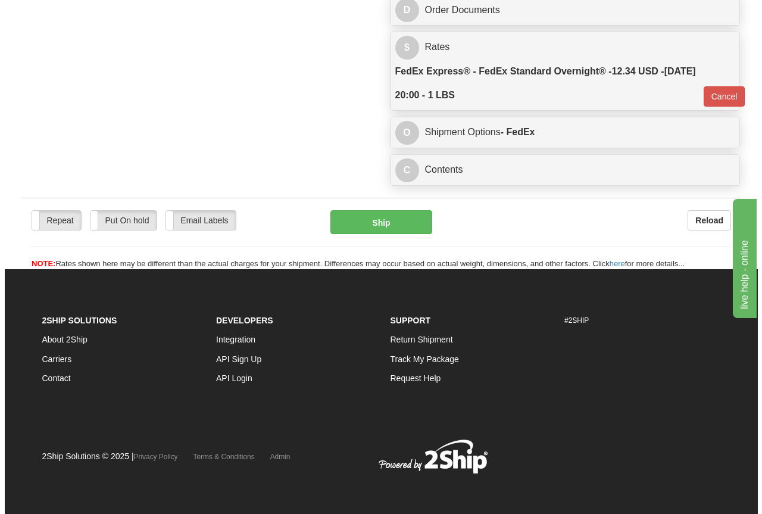
scroll to position [653, 0]
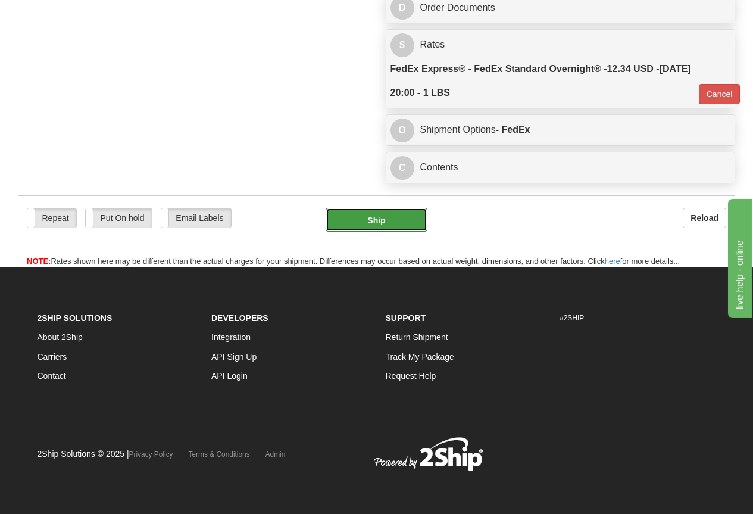
click at [382, 225] on button "Ship" at bounding box center [377, 220] width 102 height 24
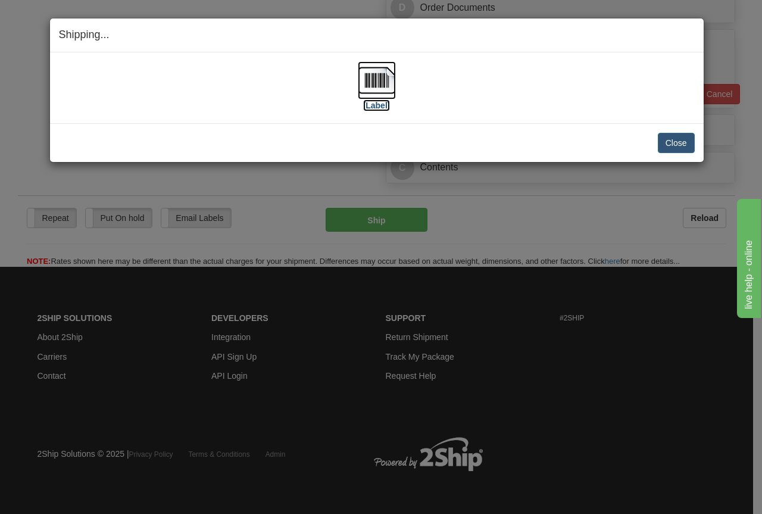
click at [382, 82] on img at bounding box center [377, 80] width 38 height 38
click at [679, 143] on button "Close" at bounding box center [676, 143] width 37 height 20
